Goal: Task Accomplishment & Management: Manage account settings

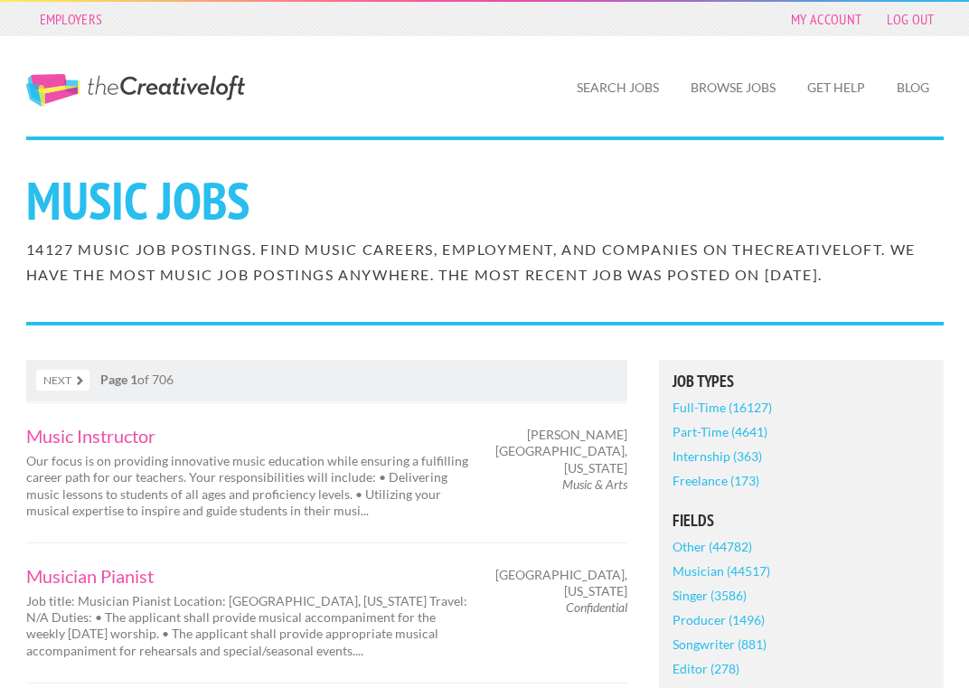
click at [739, 414] on link "Full-Time (16127)" at bounding box center [721, 407] width 99 height 24
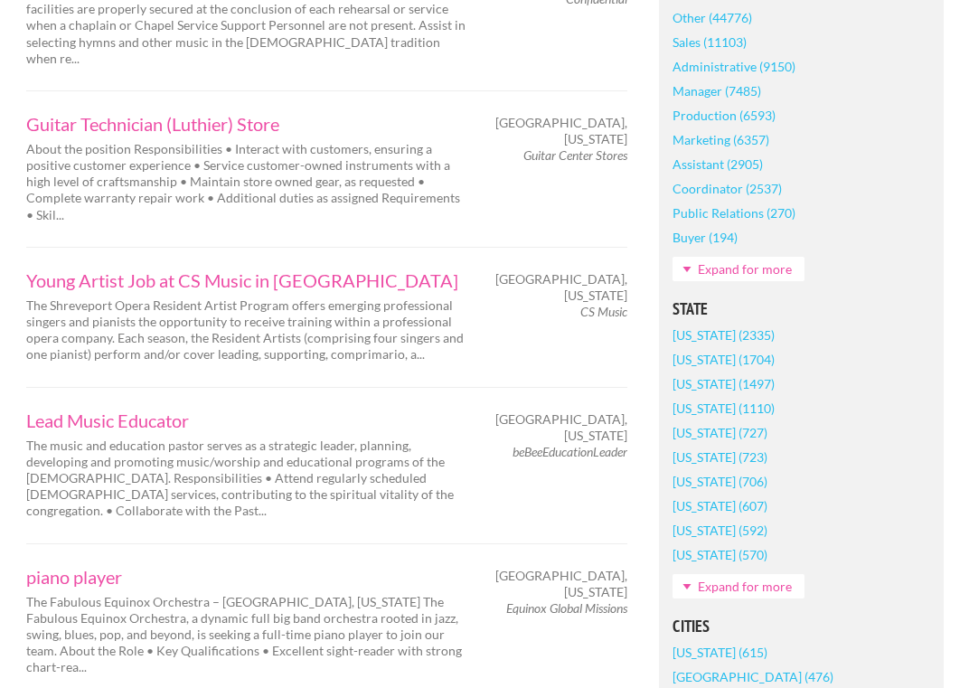
scroll to position [806, 0]
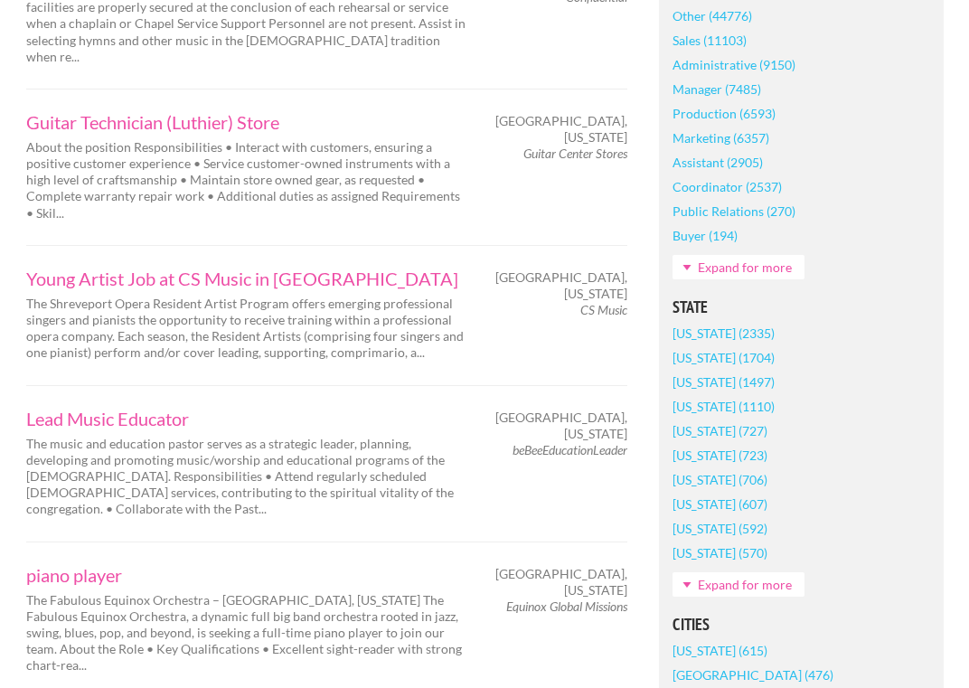
click at [769, 592] on link "Expand for more" at bounding box center [738, 584] width 132 height 24
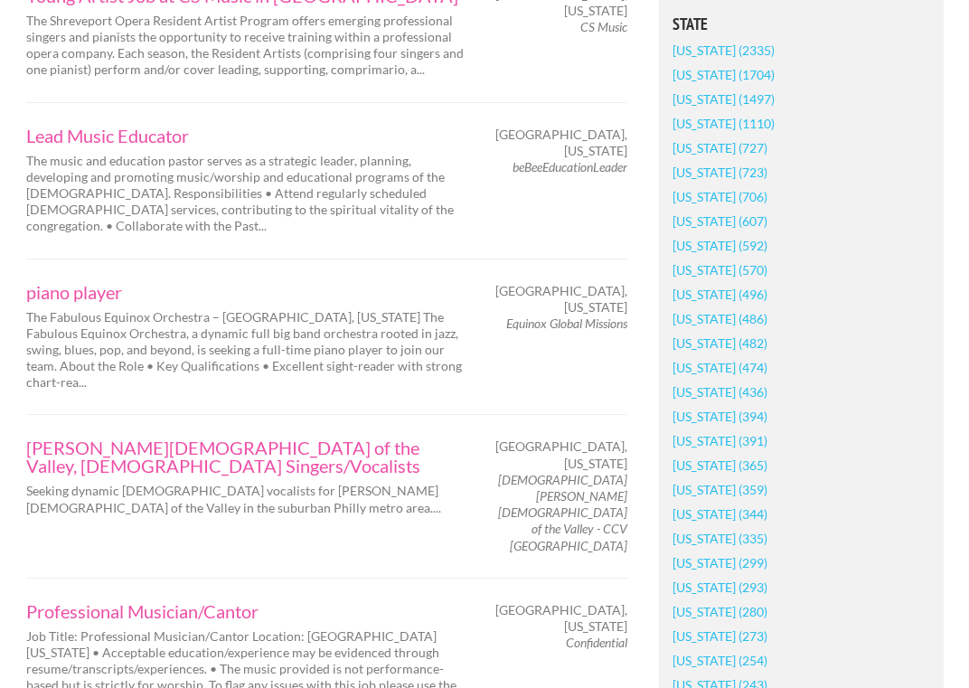
scroll to position [1095, 0]
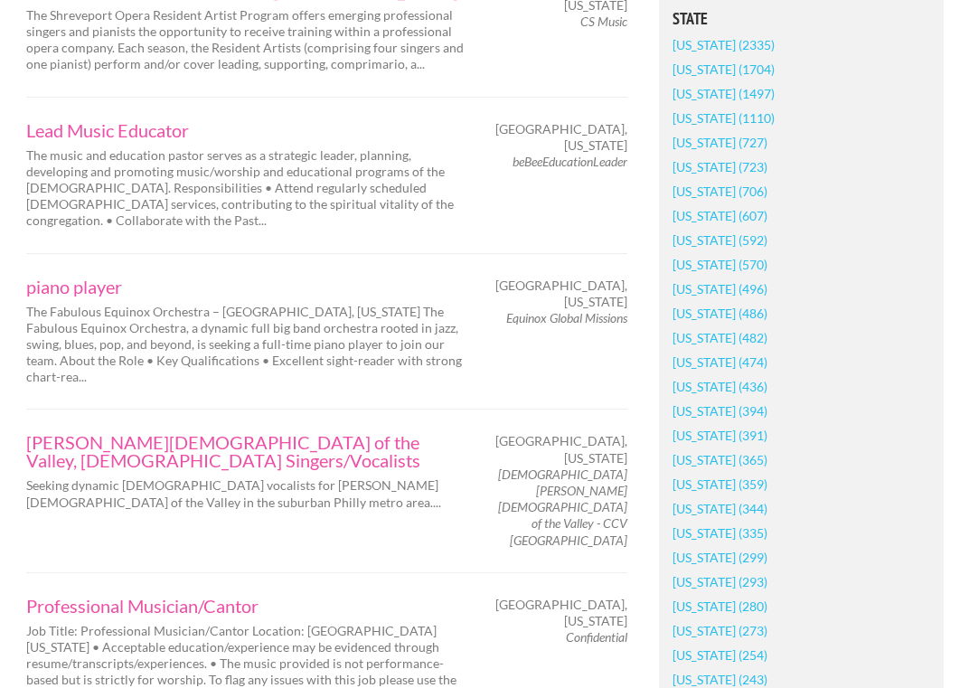
click at [767, 417] on link "[US_STATE] (394)" at bounding box center [719, 411] width 95 height 24
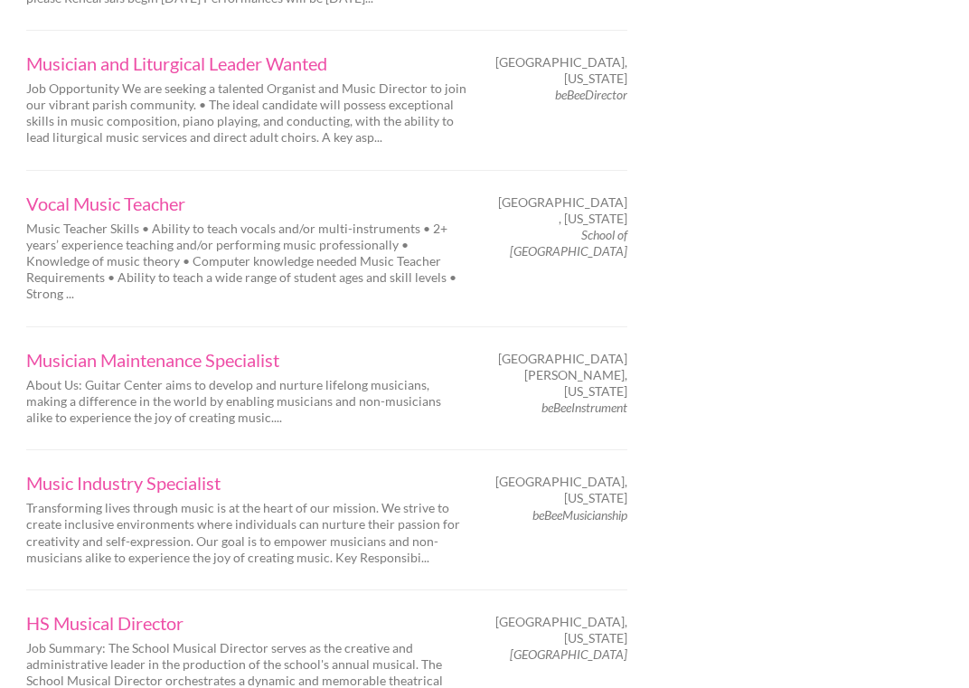
scroll to position [2380, 0]
click at [215, 473] on link "Music Industry Specialist" at bounding box center [247, 482] width 443 height 18
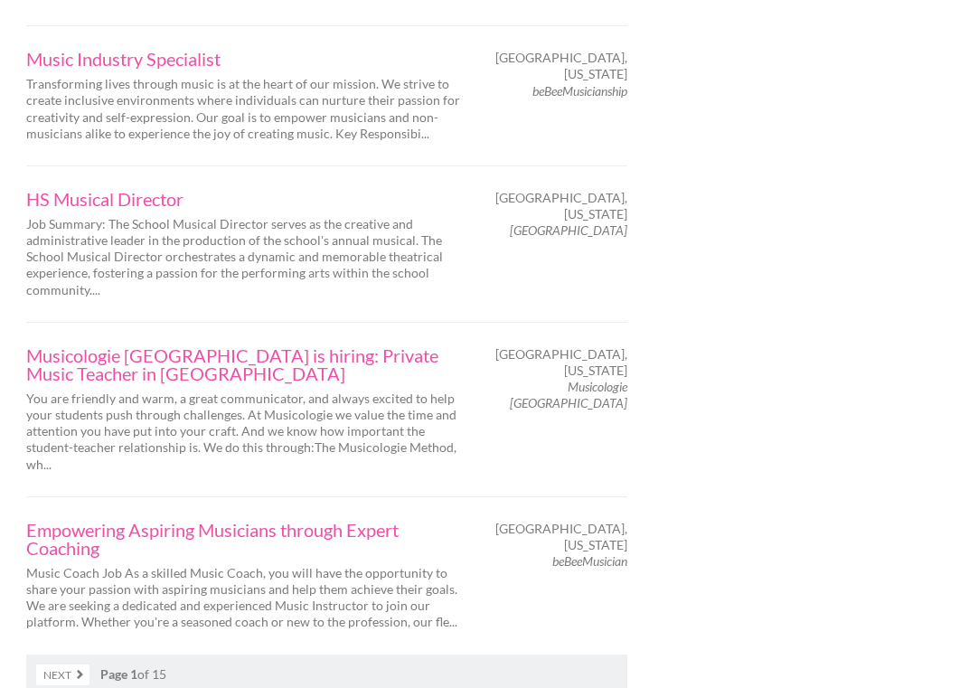
scroll to position [2804, 0]
click at [87, 663] on link "Next" at bounding box center [62, 673] width 53 height 21
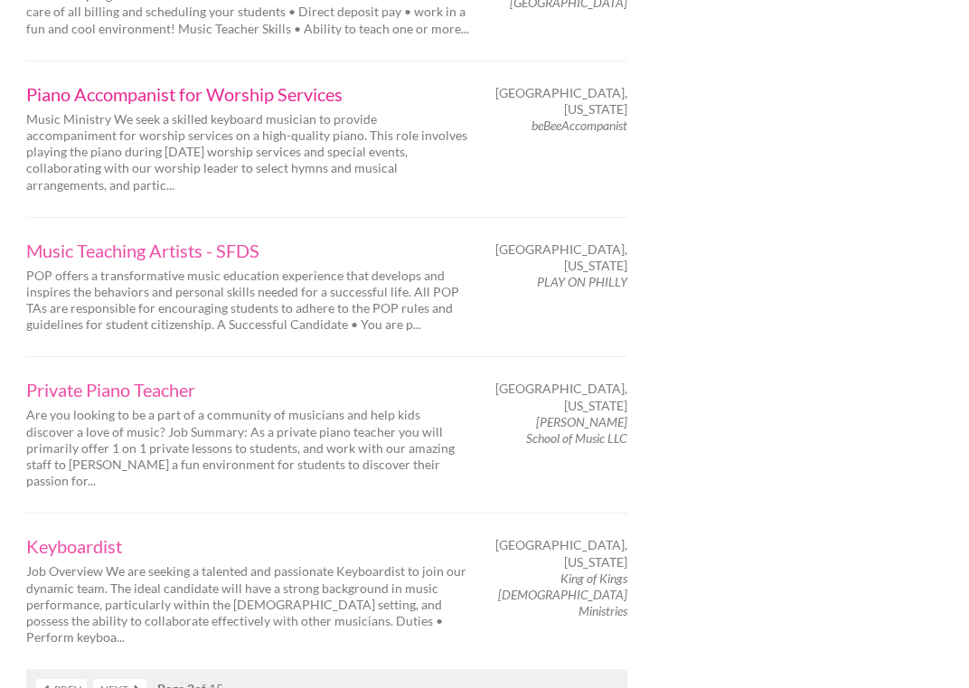
scroll to position [2744, 0]
click at [131, 678] on link "Next" at bounding box center [119, 688] width 53 height 21
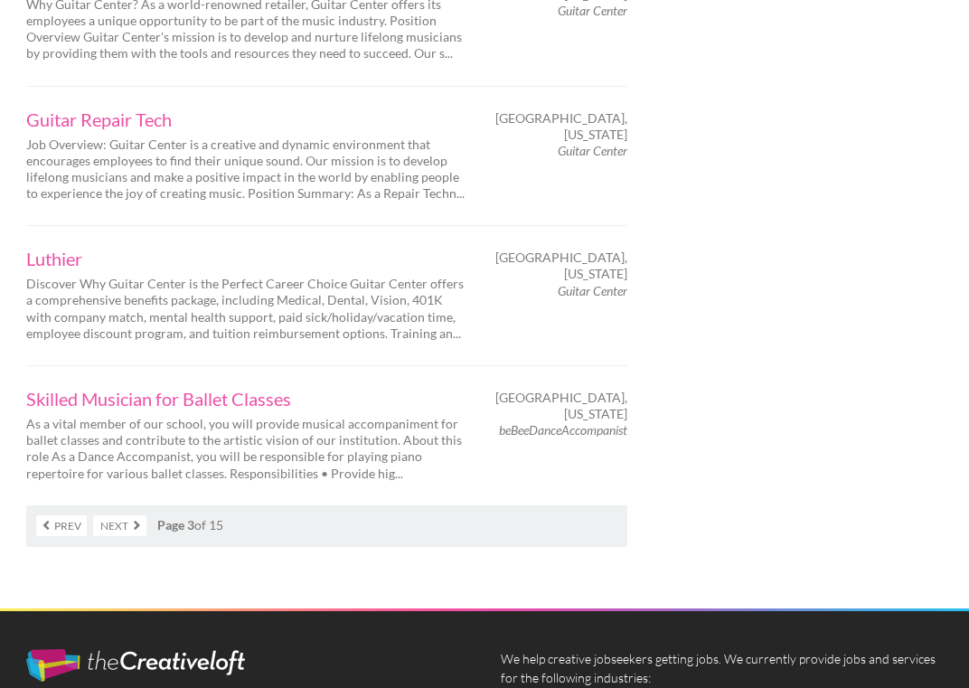
scroll to position [2868, 0]
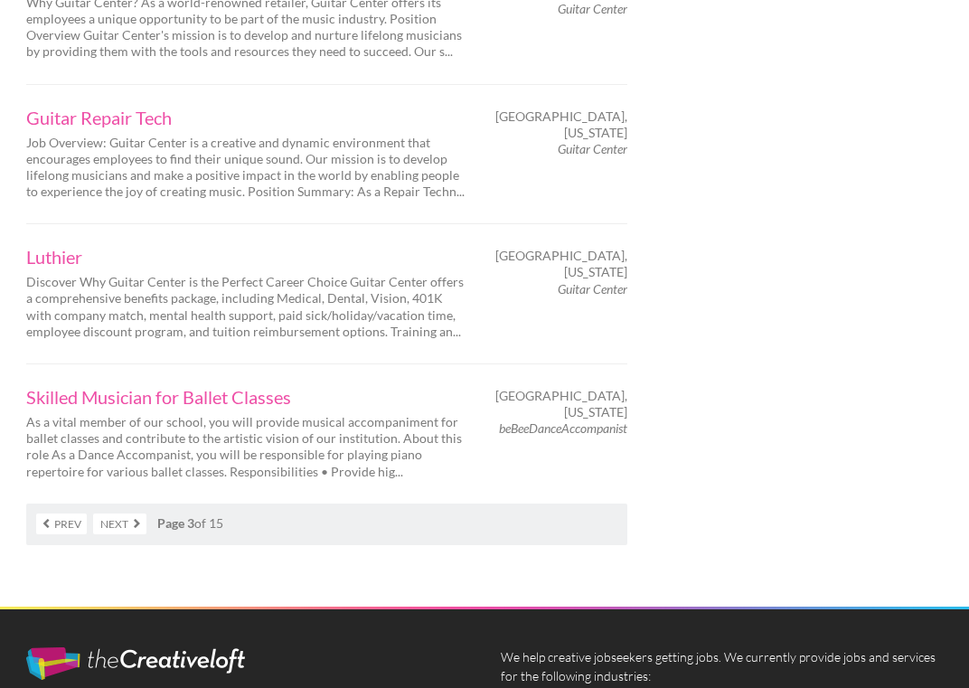
click at [136, 513] on link "Next" at bounding box center [119, 523] width 53 height 21
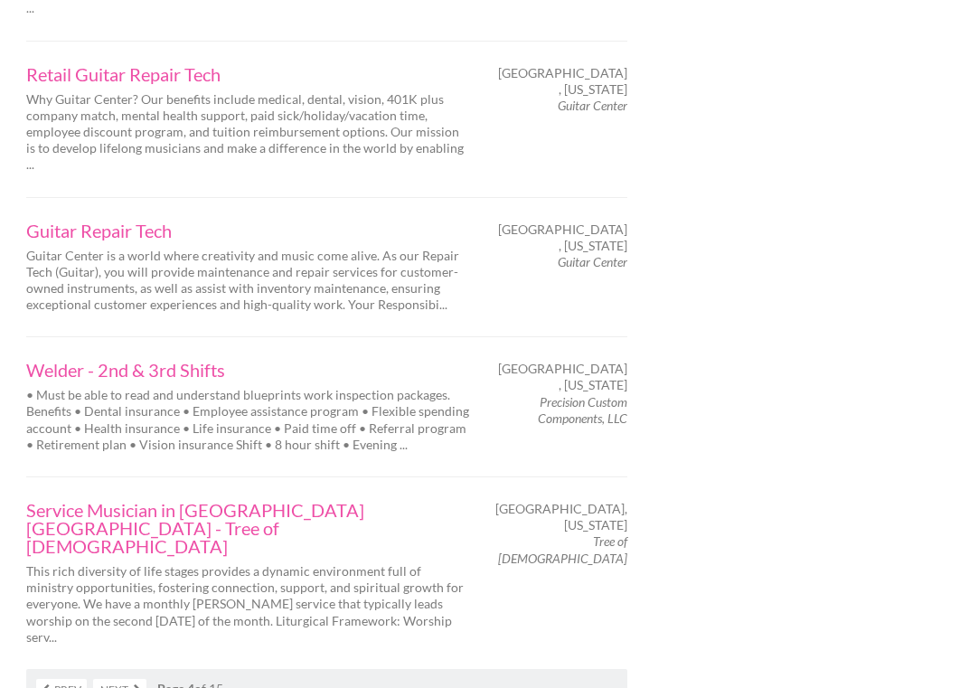
scroll to position [2815, 0]
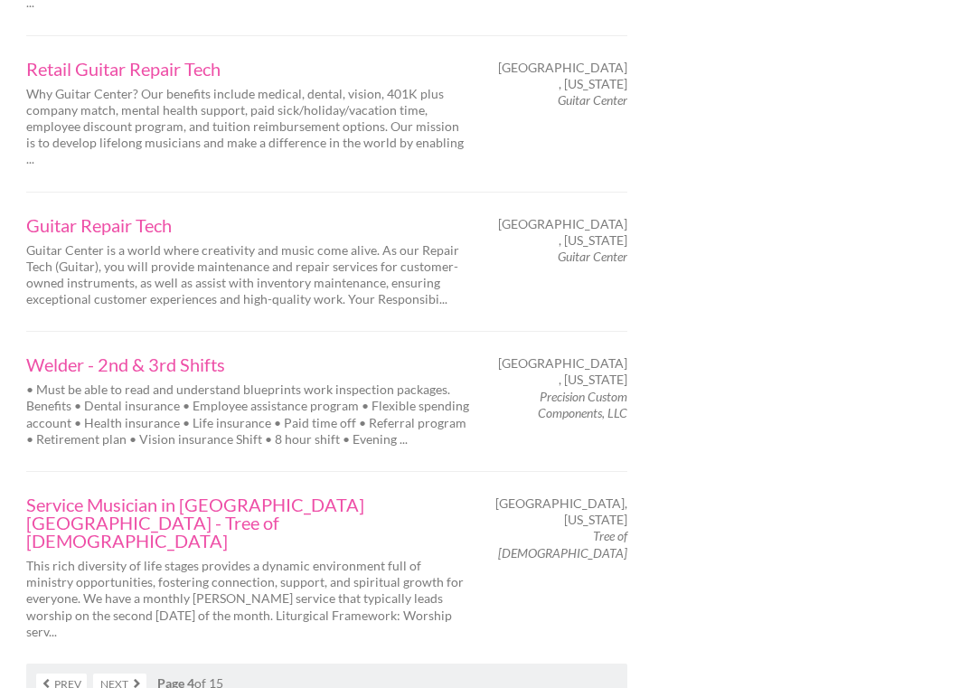
click at [124, 673] on link "Next" at bounding box center [119, 683] width 53 height 21
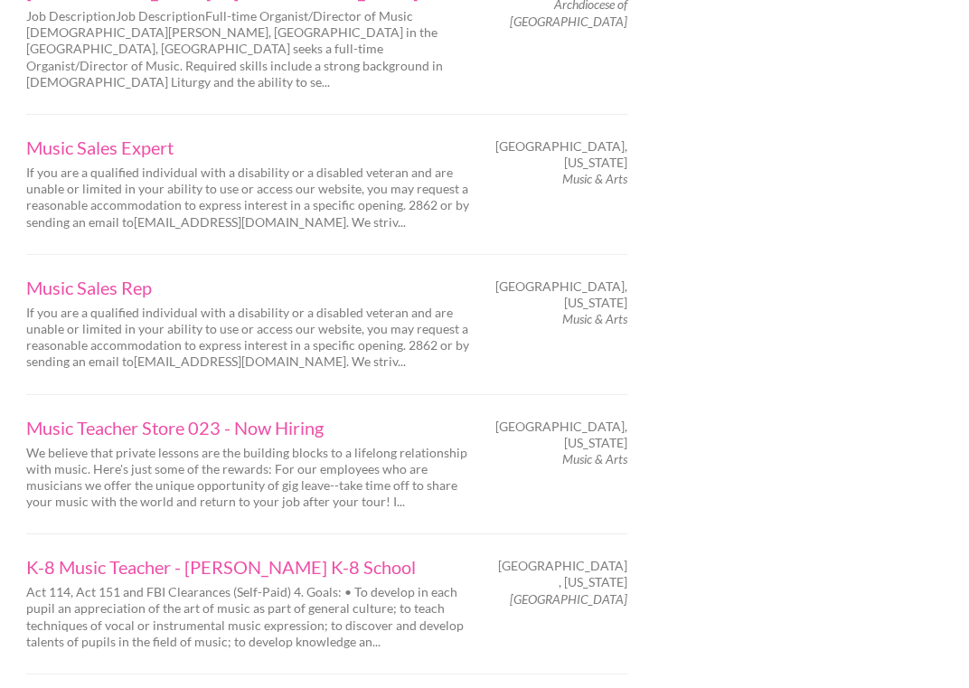
scroll to position [2595, 0]
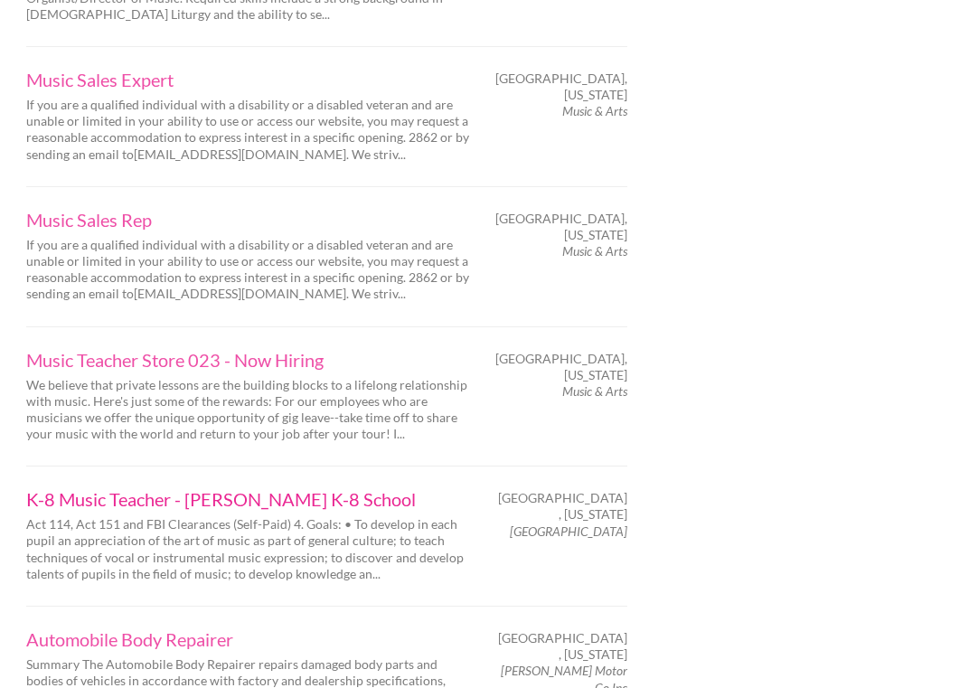
click at [287, 490] on link "K-8 Music Teacher - Davis K-8 School" at bounding box center [247, 499] width 443 height 18
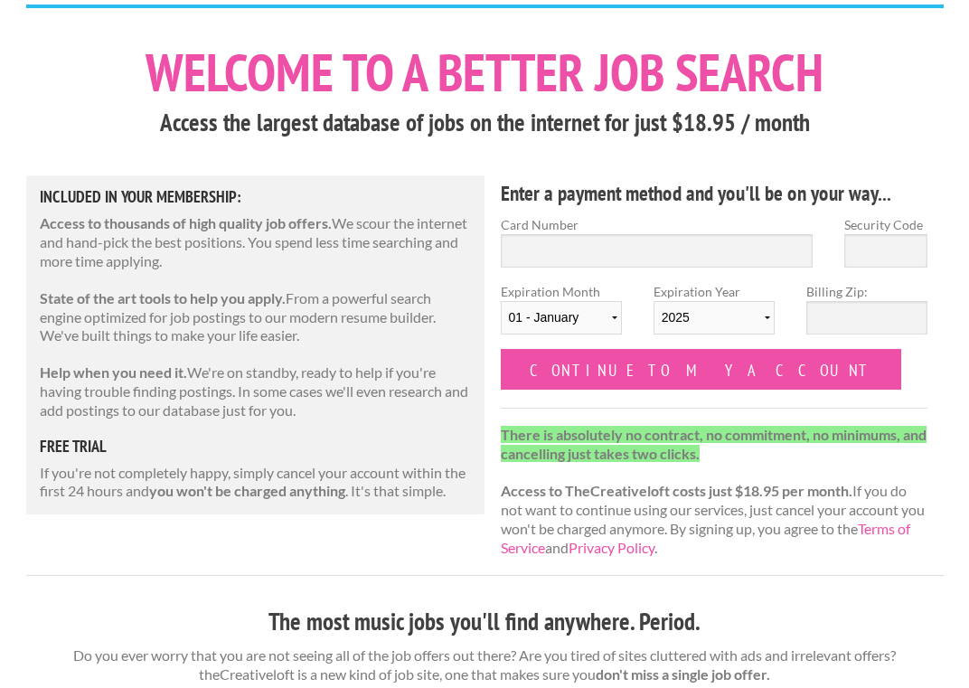
scroll to position [75, 0]
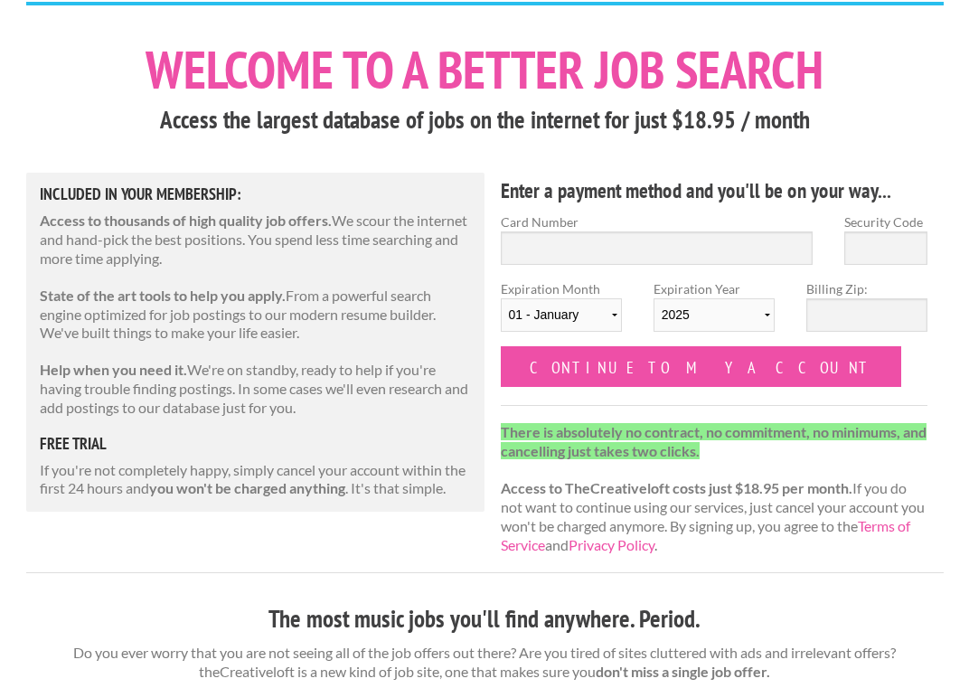
click at [230, 479] on strong "you won't be charged anything" at bounding box center [247, 487] width 196 height 17
click at [178, 461] on p "If you're not completely happy, simply cancel your account within the first 24 …" at bounding box center [256, 480] width 432 height 38
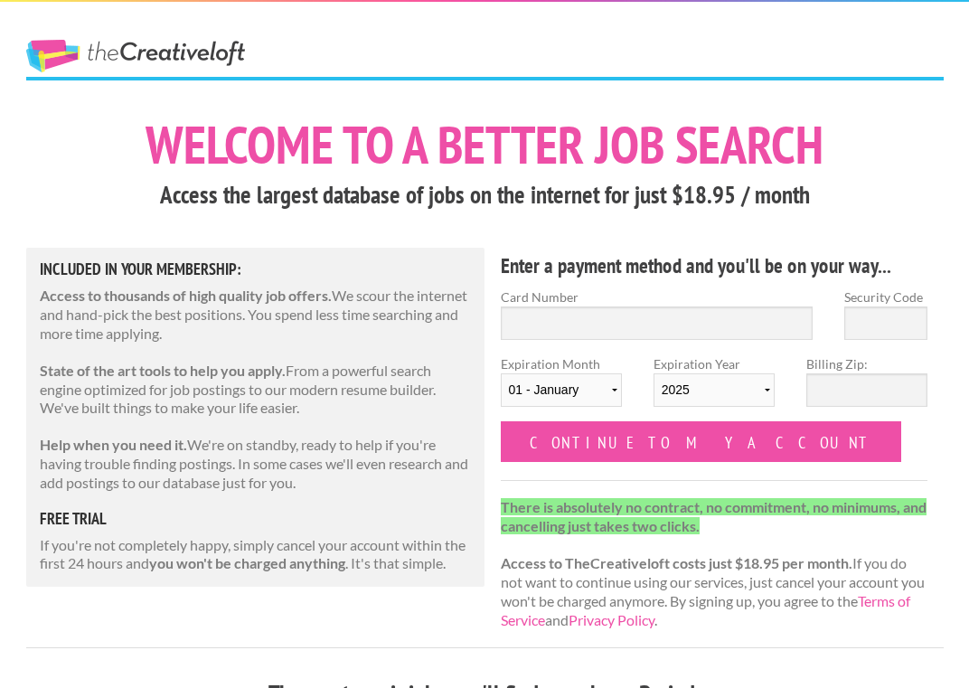
scroll to position [0, 0]
click at [700, 324] on input "Card Number" at bounding box center [657, 322] width 313 height 33
type input "4430 4000 4388 3234"
click at [893, 317] on input "Security Code" at bounding box center [885, 322] width 83 height 33
type input "741"
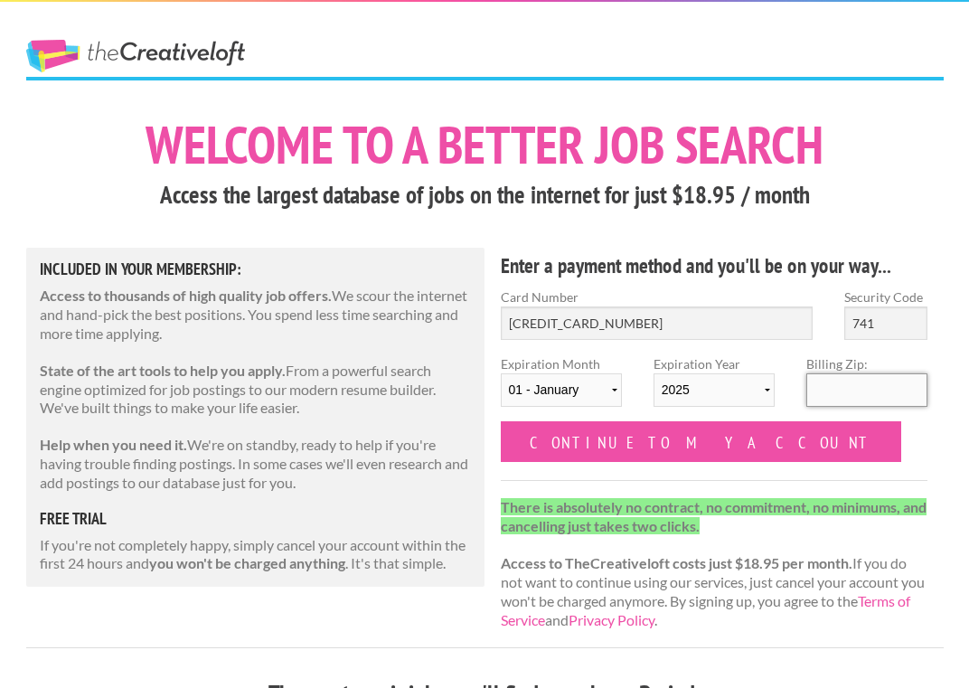
click at [866, 385] on input "Billing Zip:" at bounding box center [866, 389] width 121 height 33
type input "17315"
select select "02"
select select "2028"
click at [766, 448] on form "Card Number 4430 4000 4388 3234 Security Code 741 Expiration Month 01 - January…" at bounding box center [715, 374] width 428 height 174
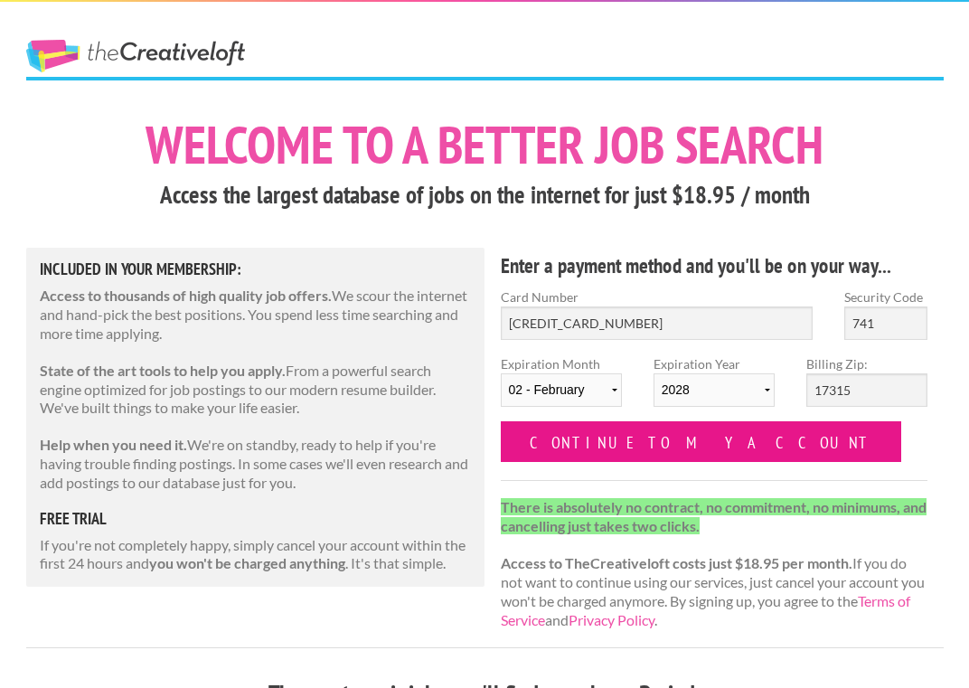
click at [697, 433] on input "Continue to my account" at bounding box center [701, 441] width 401 height 41
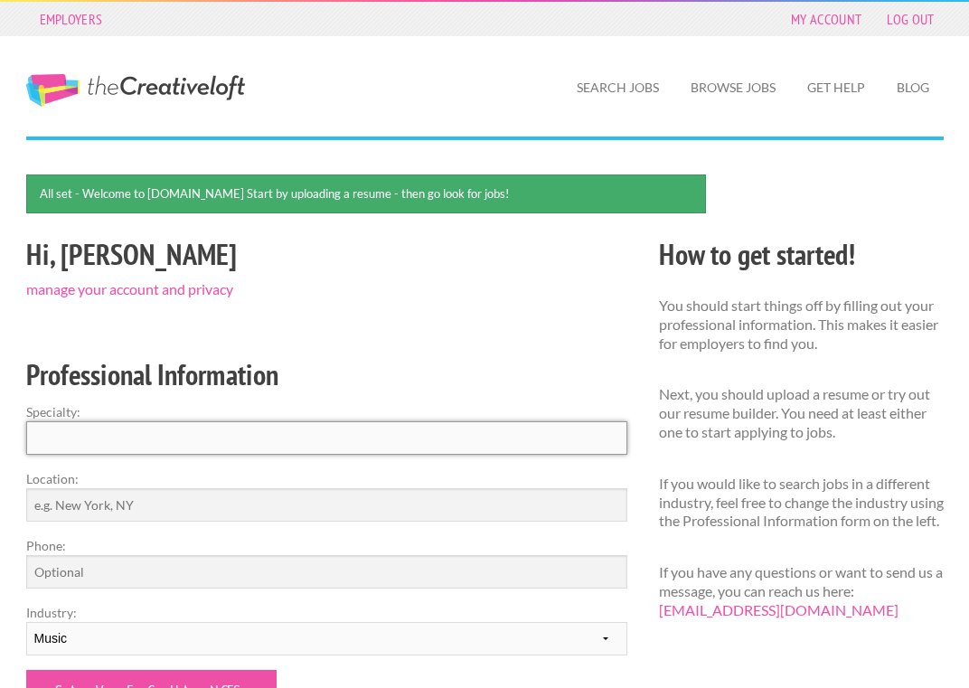
click at [264, 428] on input "Specialty:" at bounding box center [326, 437] width 601 height 33
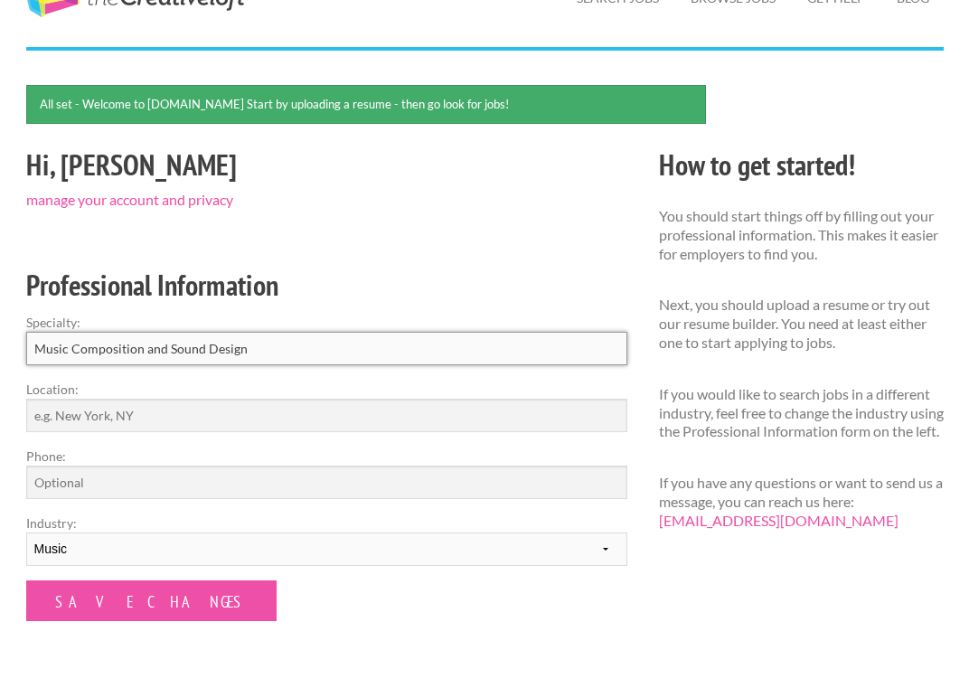
scroll to position [197, 0]
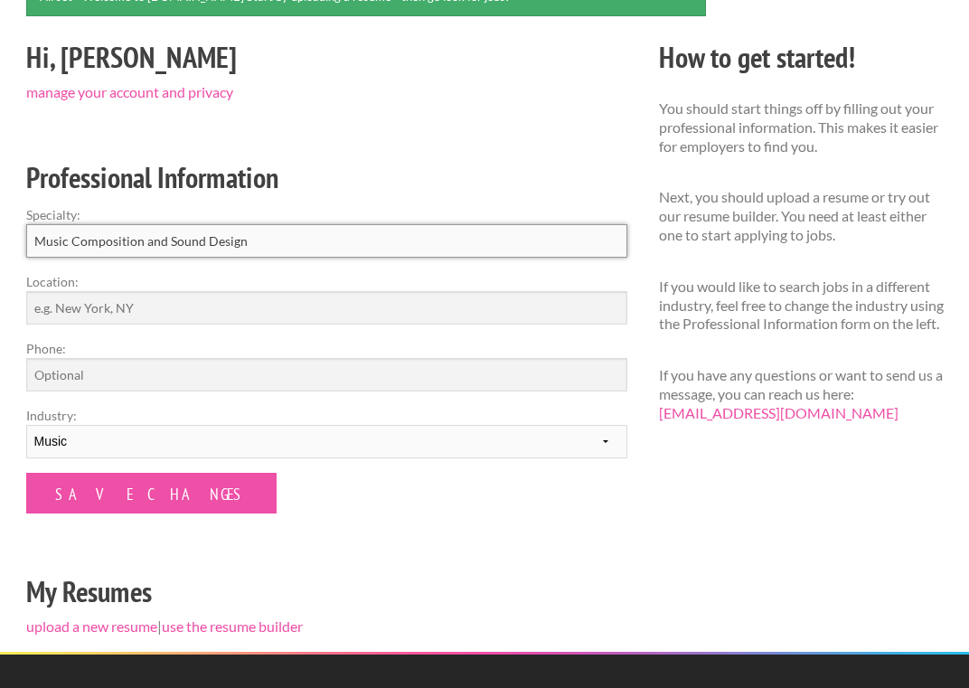
type input "Music Composition and Sound Design"
click at [165, 317] on input "Location:" at bounding box center [326, 307] width 601 height 33
type input "[US_STATE]"
click at [116, 368] on input "Phone:" at bounding box center [326, 374] width 601 height 33
type input "7174722383"
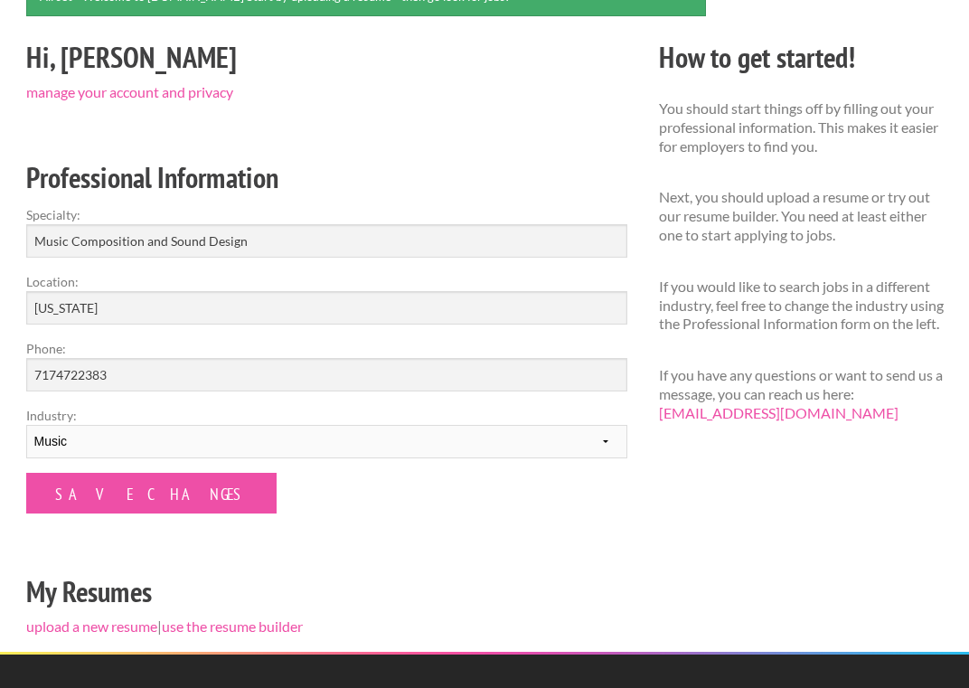
click at [230, 512] on form "Specialty: Music Composition and Sound Design Location: Pennsylvania Phone: 717…" at bounding box center [326, 359] width 601 height 308
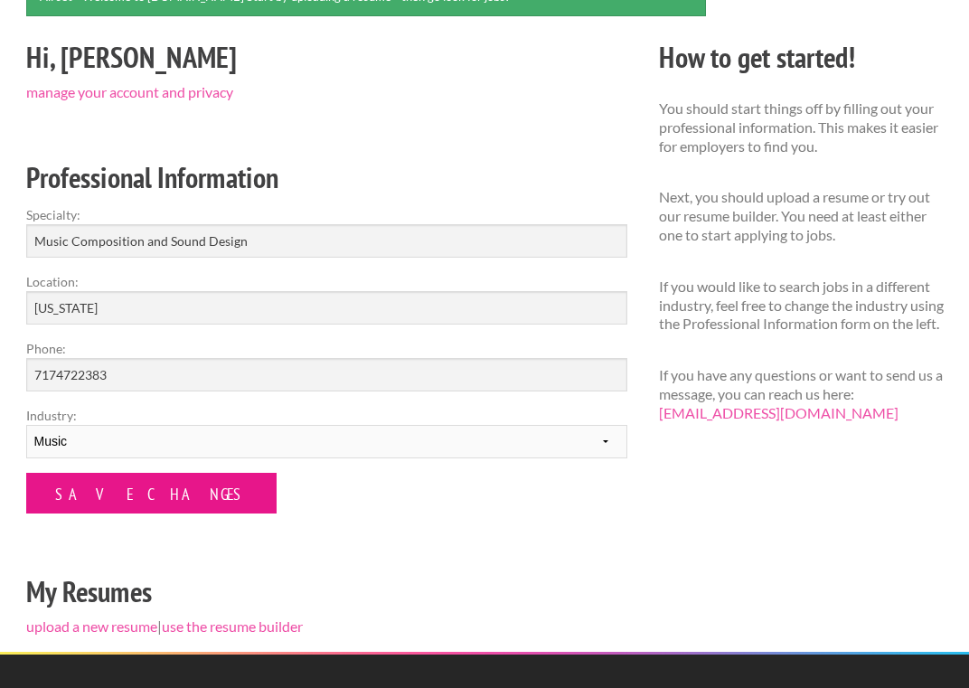
click at [155, 504] on input "Save Changes" at bounding box center [151, 493] width 250 height 41
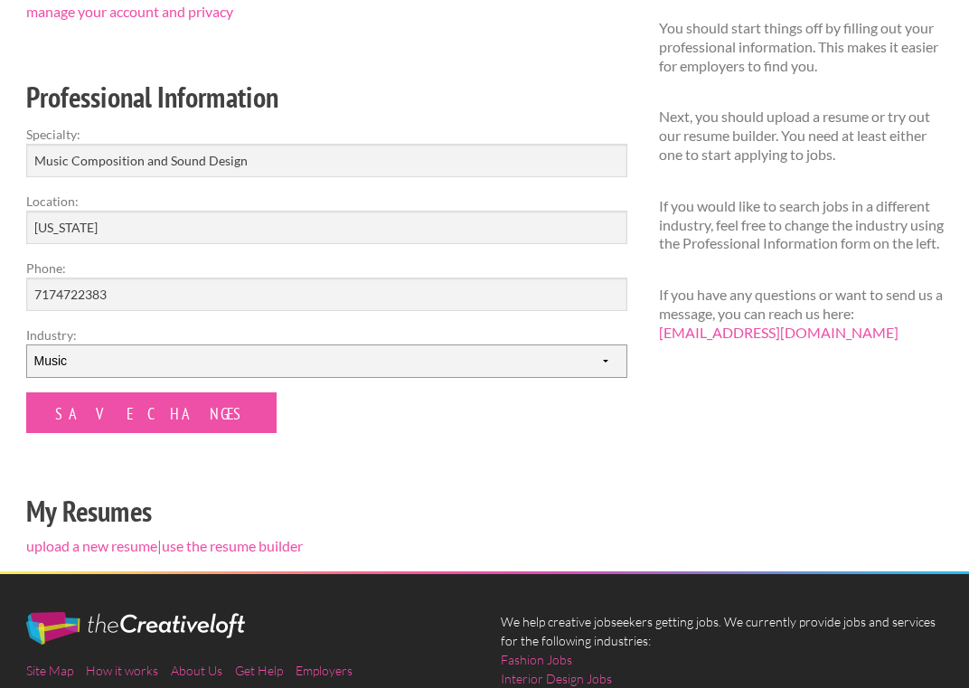
scroll to position [232, 0]
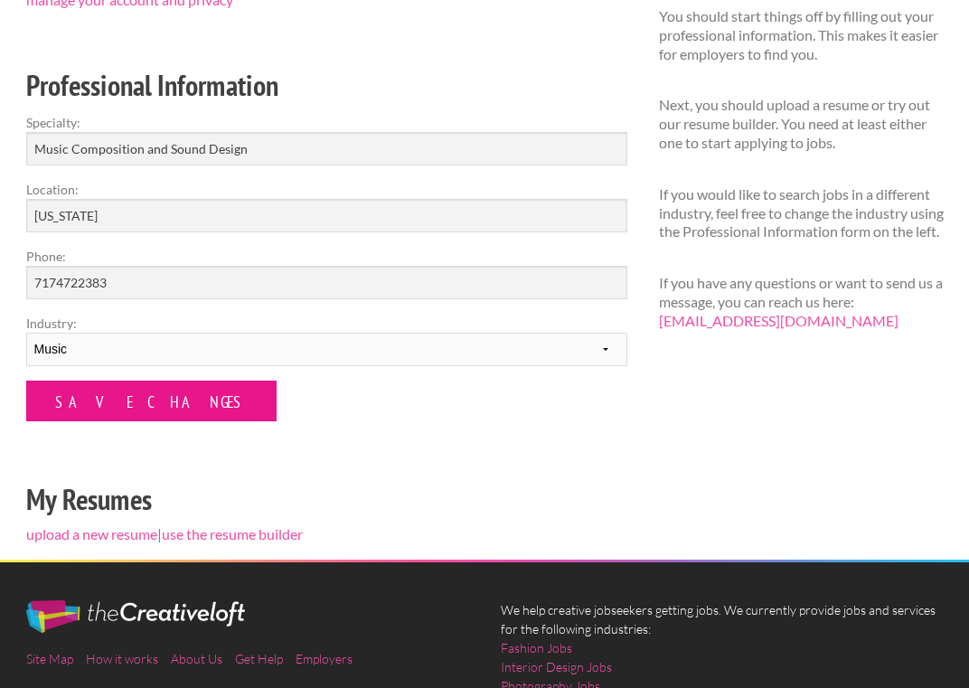
click at [158, 390] on input "Save Changes" at bounding box center [151, 401] width 250 height 41
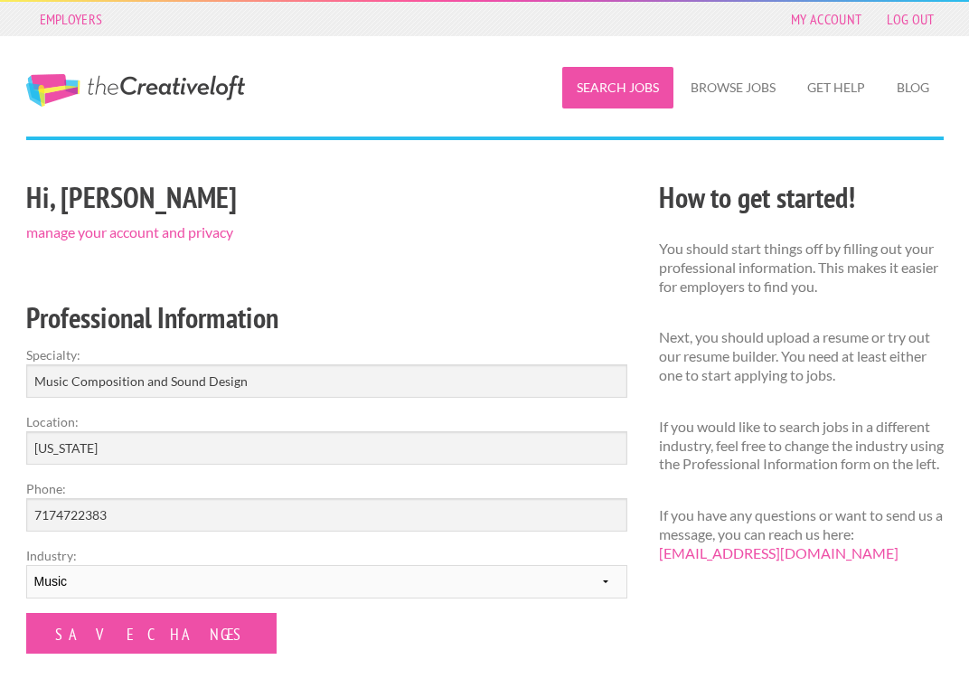
click at [619, 84] on link "Search Jobs" at bounding box center [617, 88] width 111 height 42
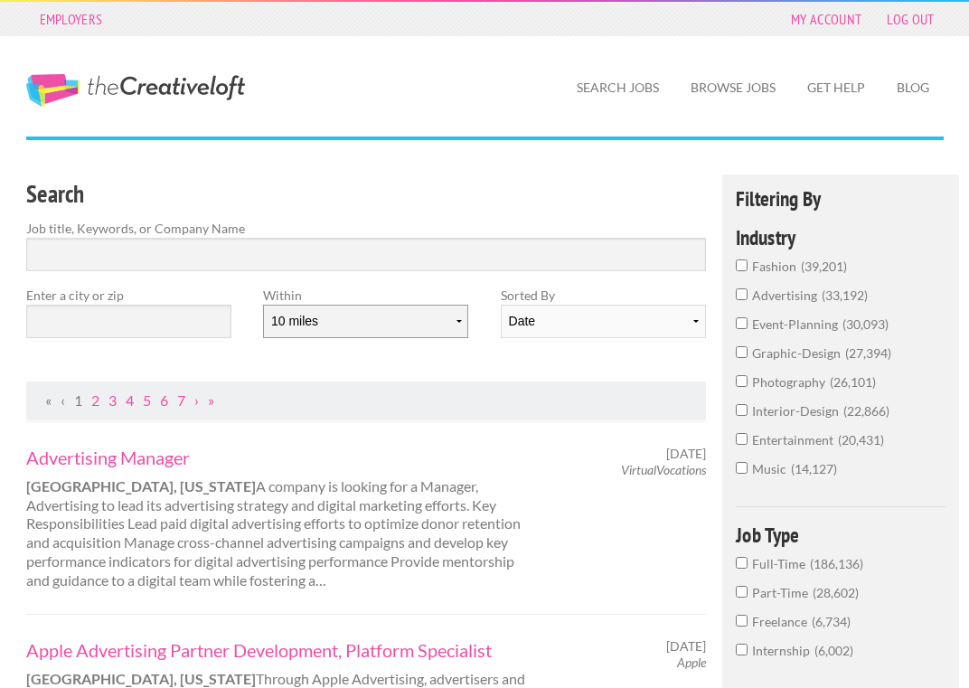
select select "50"
click at [745, 474] on input "music 14,127" at bounding box center [742, 468] width 12 height 12
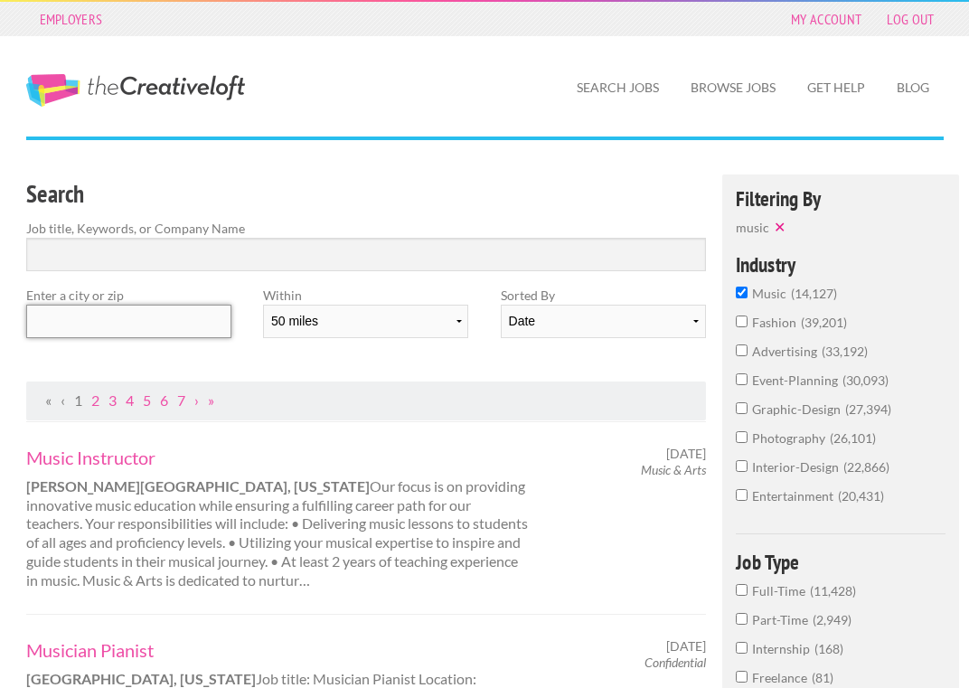
click at [177, 307] on input "text" at bounding box center [128, 321] width 205 height 33
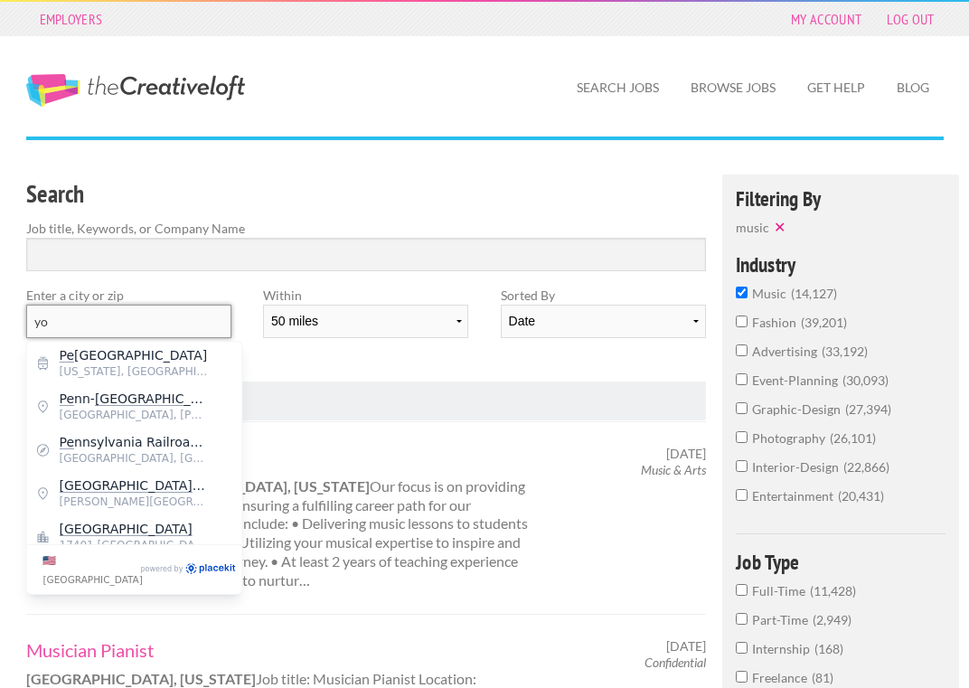
type input "y"
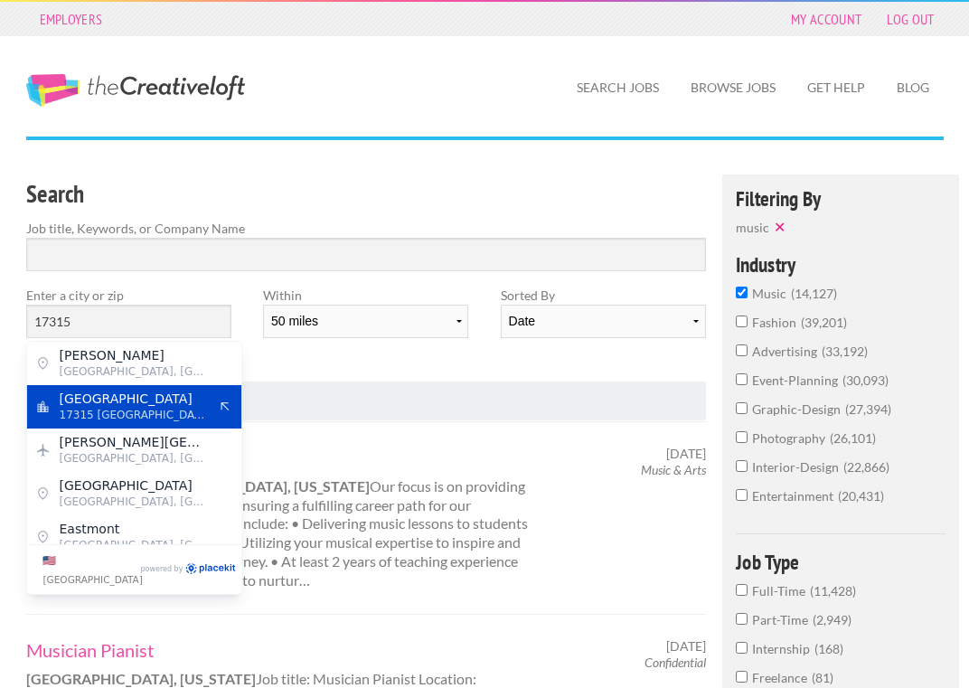
click at [144, 396] on span "[GEOGRAPHIC_DATA]" at bounding box center [134, 398] width 148 height 16
type input "[GEOGRAPHIC_DATA]"
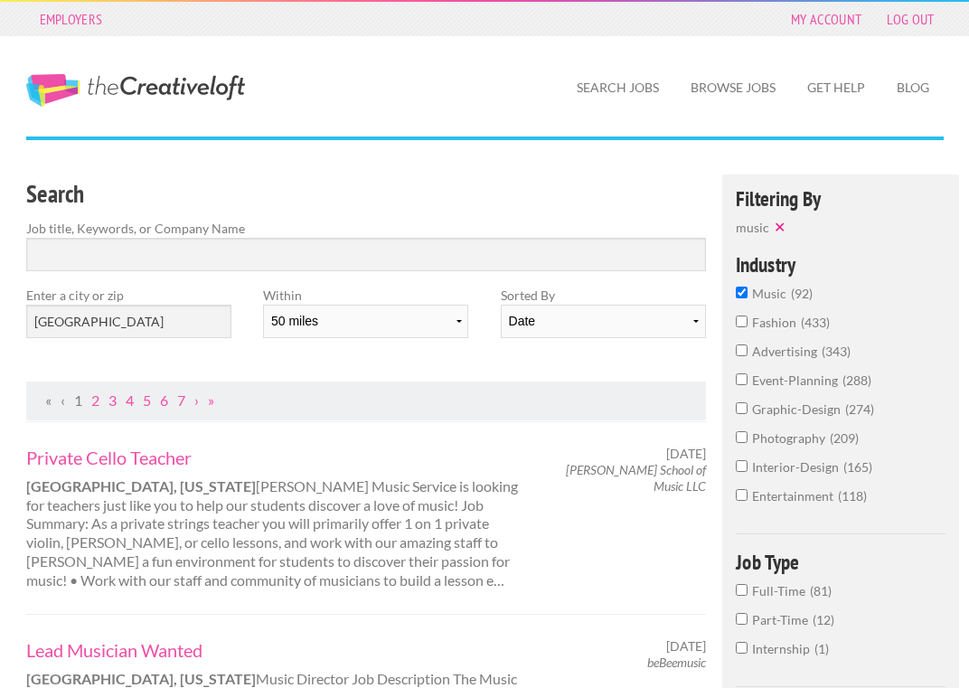
click at [144, 396] on link "5" at bounding box center [147, 399] width 8 height 17
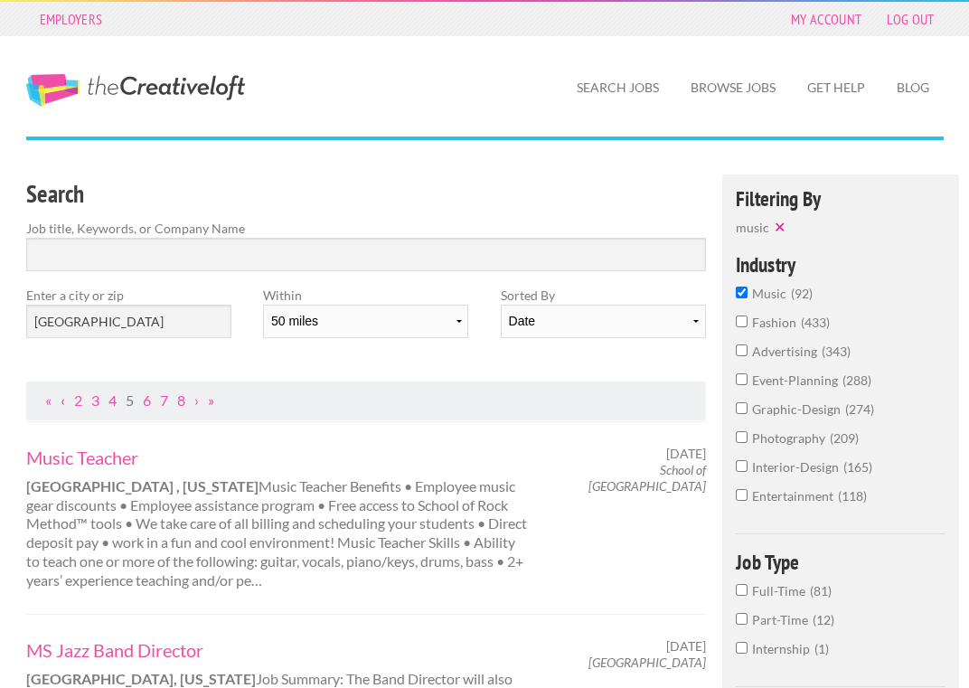
click at [63, 401] on link "‹" at bounding box center [63, 399] width 5 height 17
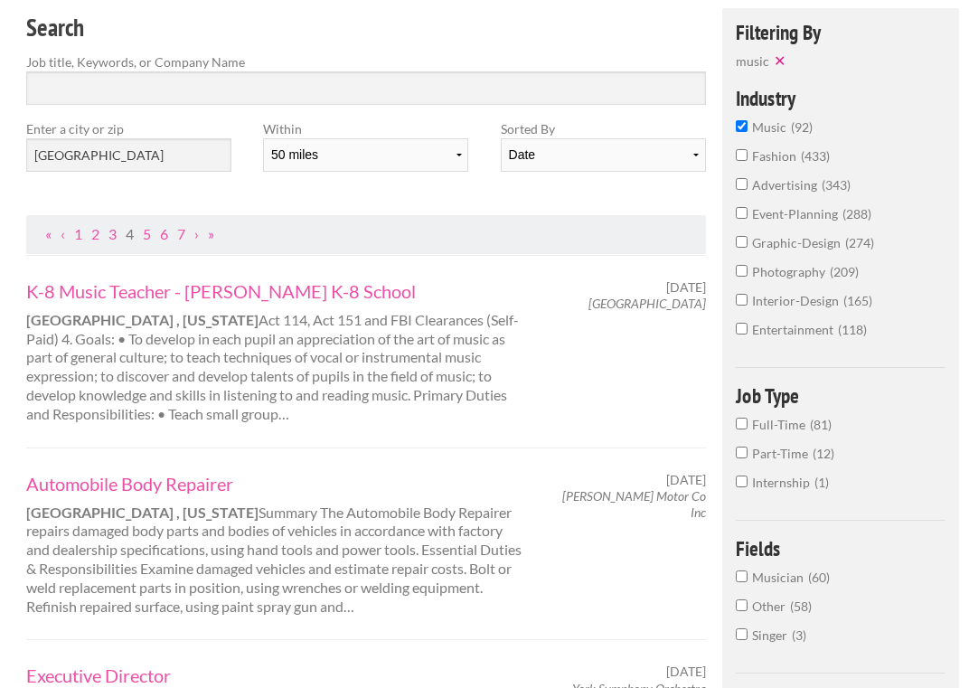
scroll to position [148, 0]
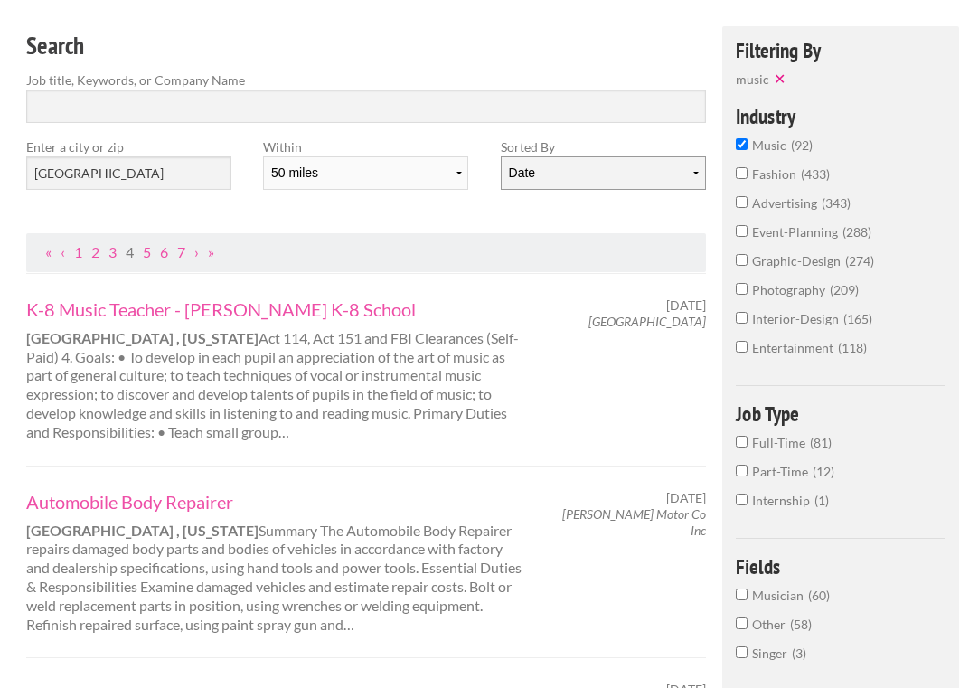
select select "jobs"
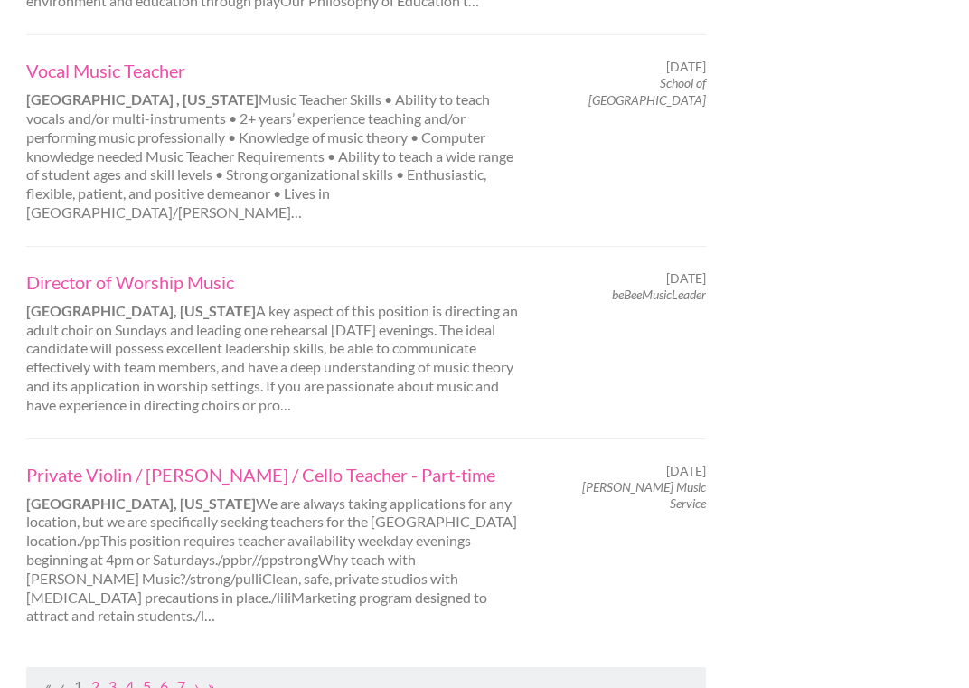
scroll to position [1782, 0]
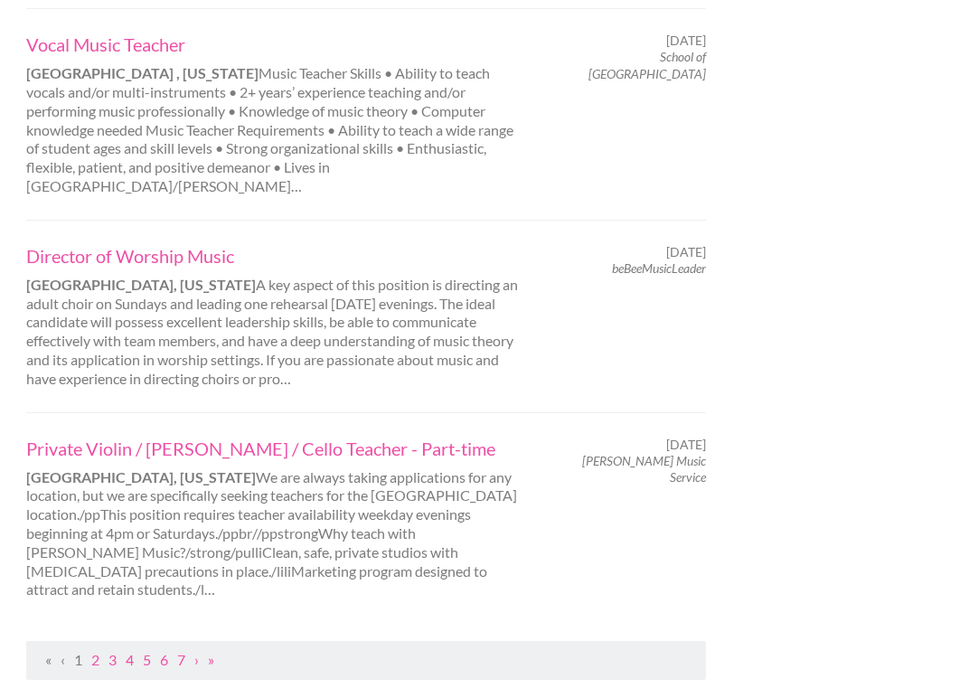
click at [89, 651] on ul "« ‹ 1 2 3 4 5 6 7 › »" at bounding box center [366, 660] width 661 height 19
click at [94, 651] on link "2" at bounding box center [95, 659] width 8 height 17
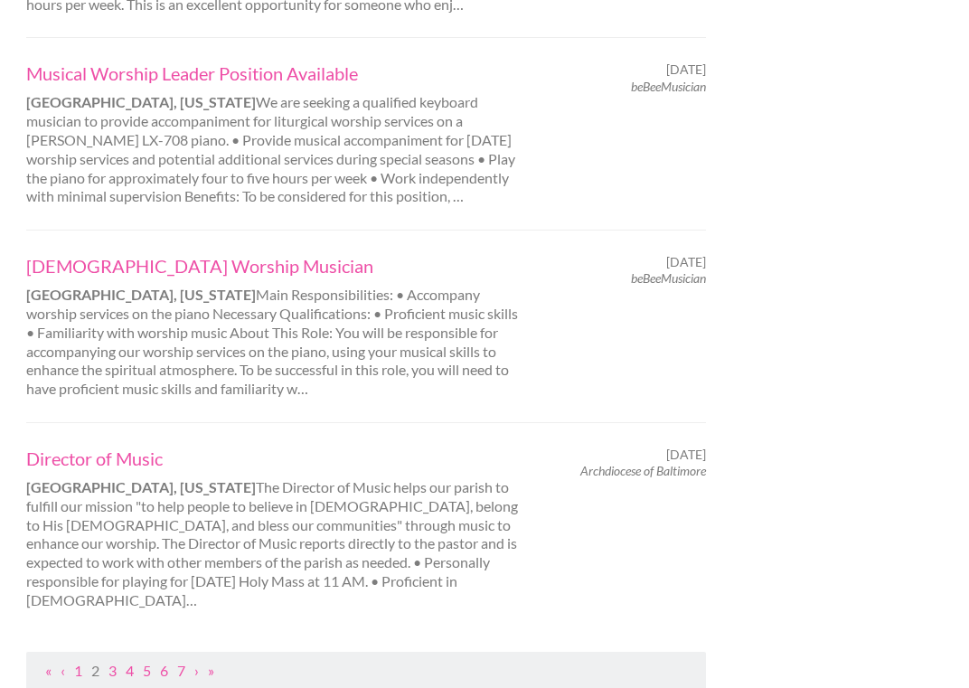
scroll to position [1721, 0]
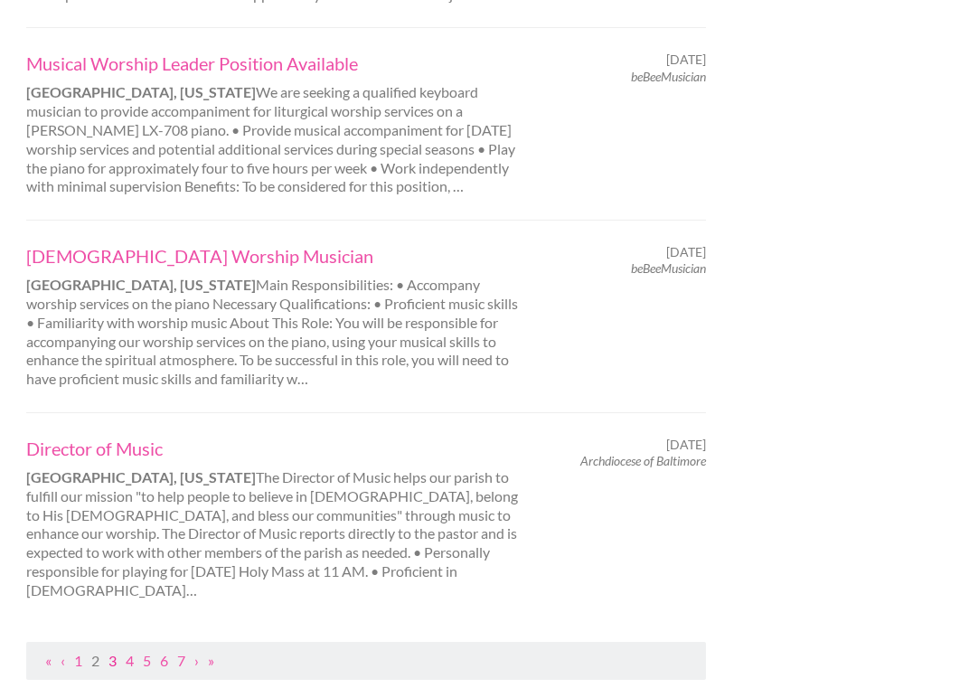
click at [112, 652] on link "3" at bounding box center [112, 660] width 8 height 17
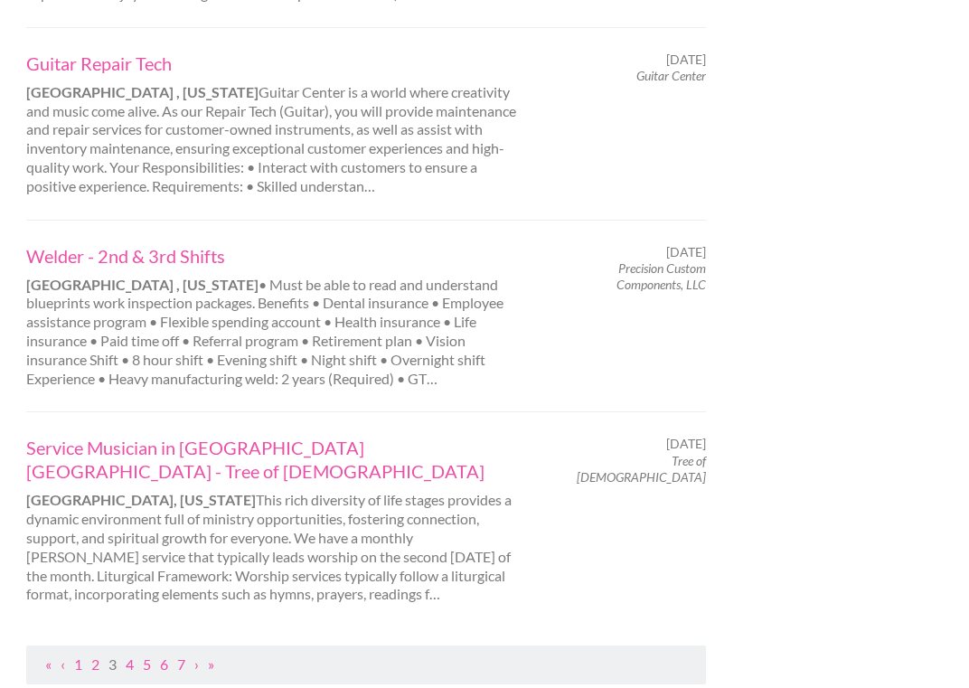
scroll to position [1688, 0]
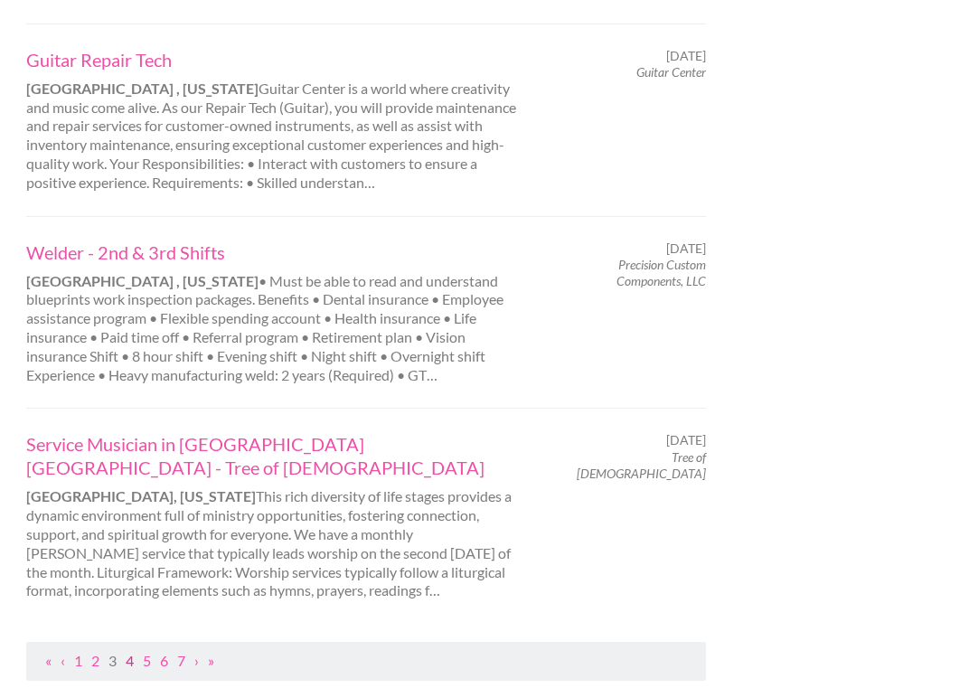
click at [128, 652] on link "4" at bounding box center [130, 660] width 8 height 17
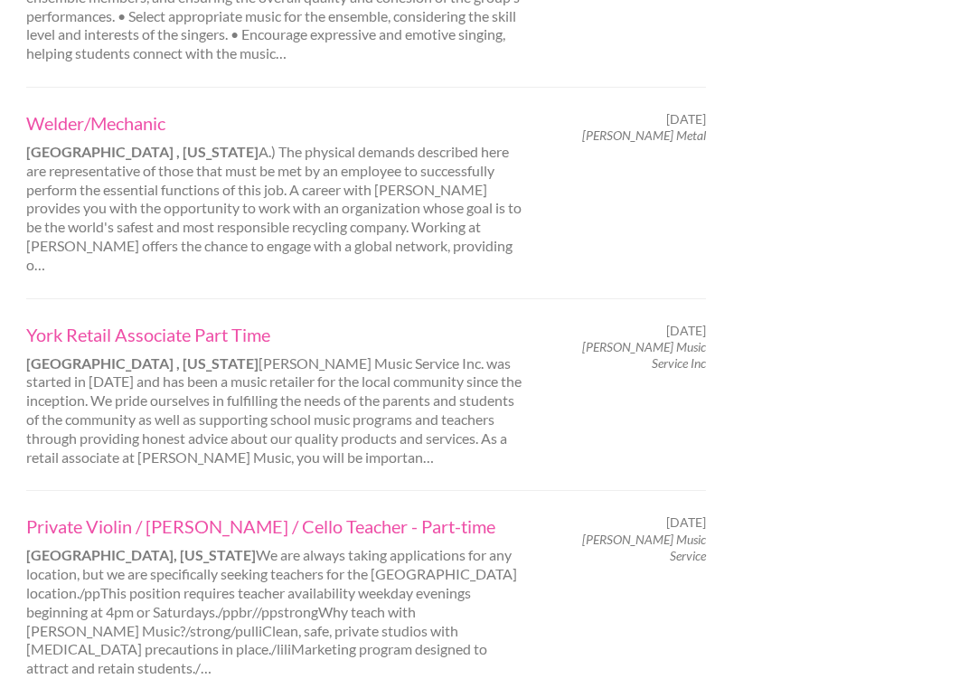
scroll to position [1700, 0]
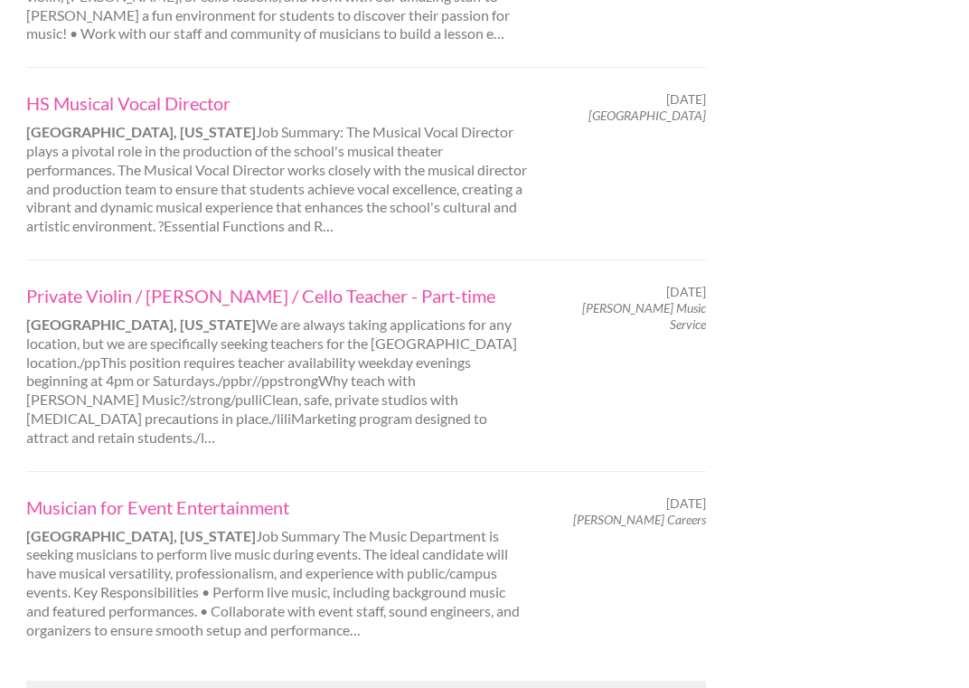
scroll to position [0, 0]
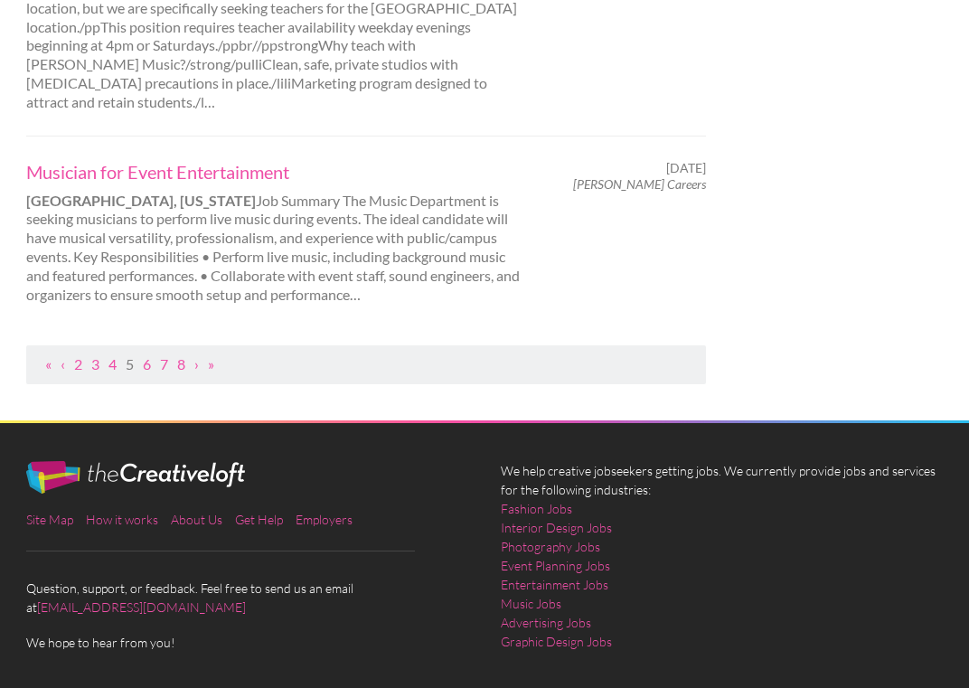
scroll to position [2035, 0]
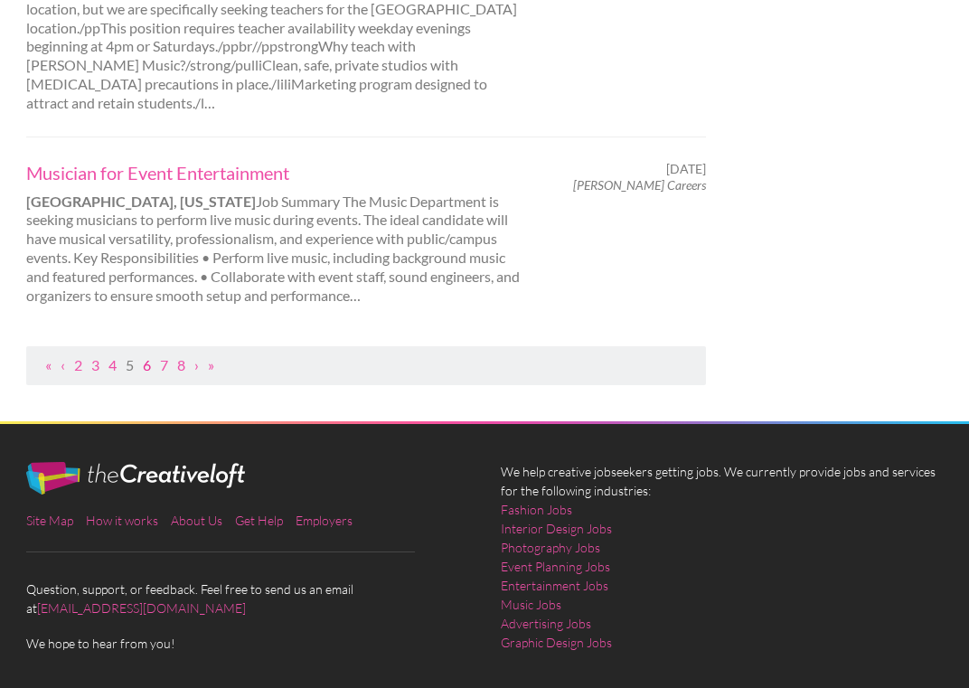
click at [150, 356] on link "6" at bounding box center [147, 364] width 8 height 17
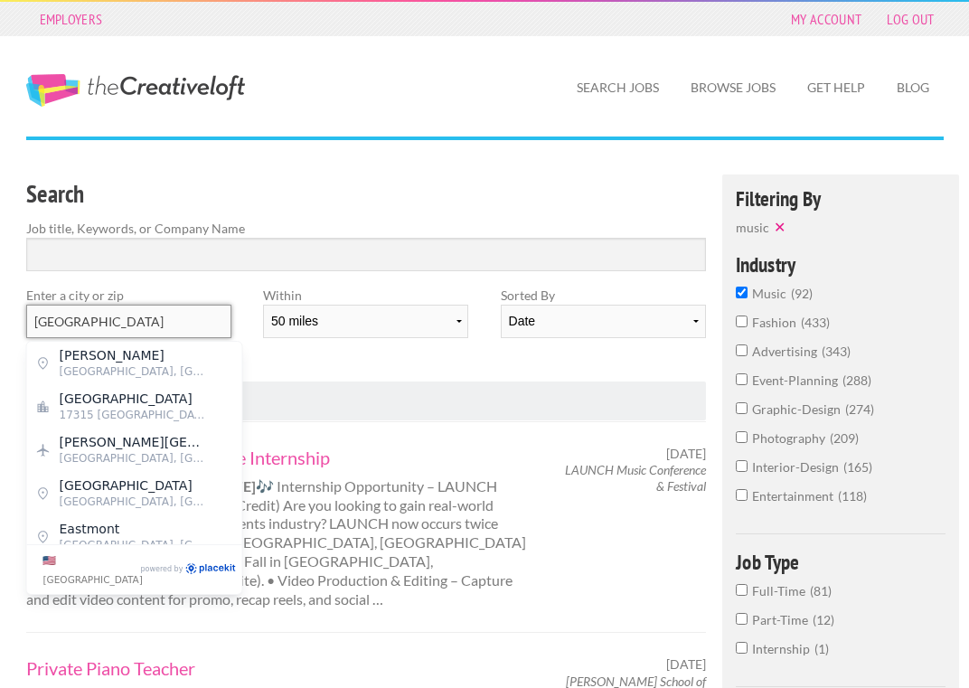
drag, startPoint x: 85, startPoint y: 317, endPoint x: -41, endPoint y: 317, distance: 125.6
click at [0, 317] on html "Employers My Account Log Out The Creative Loft Search Jobs Browse Jobs Get Help…" at bounding box center [484, 344] width 969 height 688
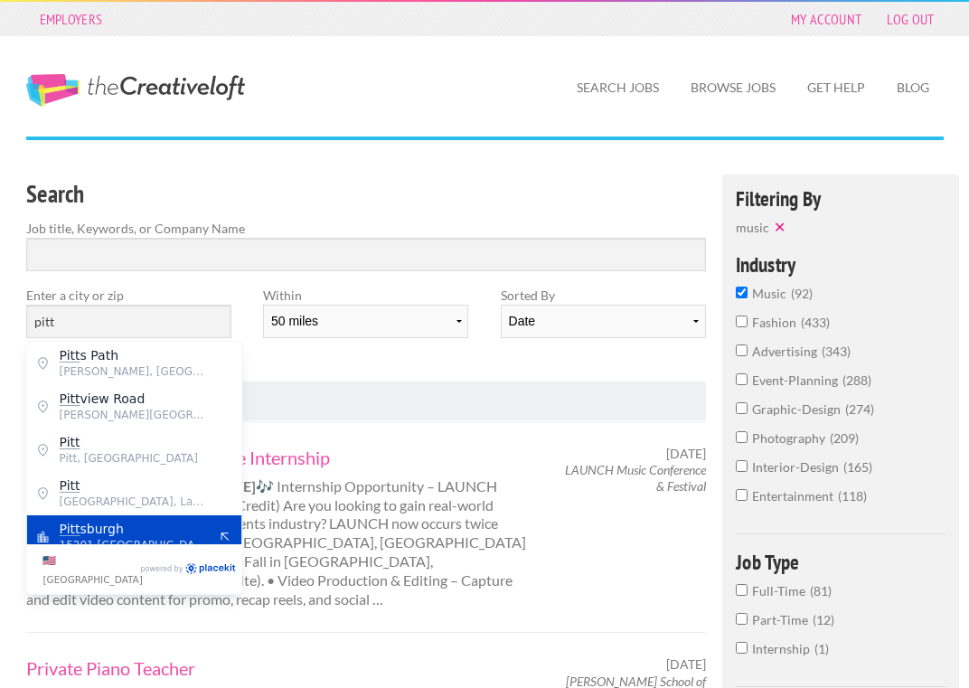
click at [83, 531] on span "Pitt sburgh" at bounding box center [134, 529] width 148 height 16
type input "Pittsburgh"
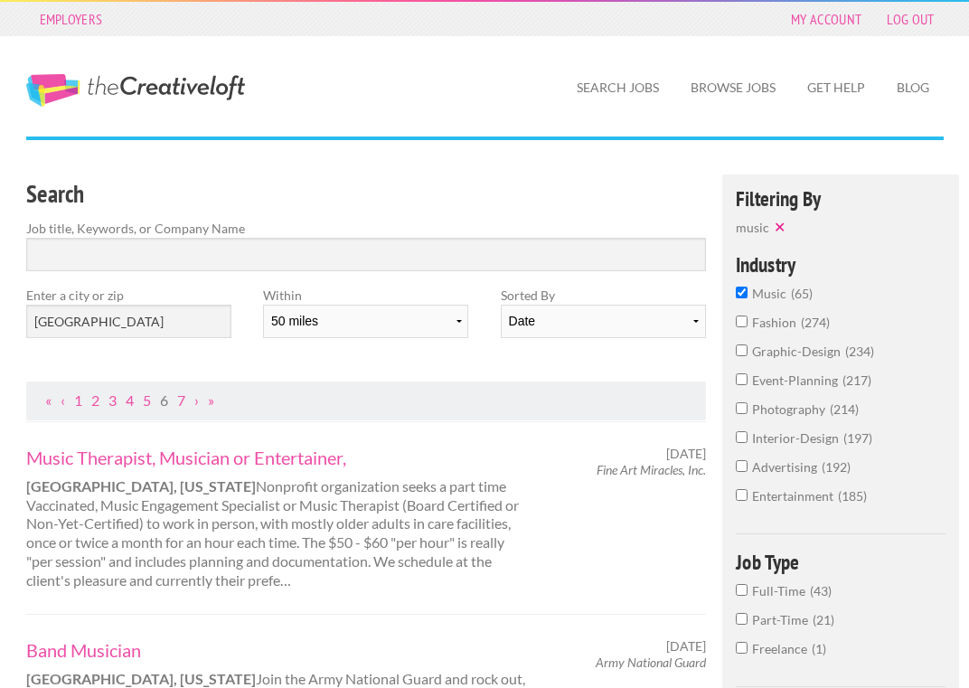
click at [752, 598] on span "Full-Time" at bounding box center [781, 590] width 58 height 15
click at [747, 596] on input "Full-Time 43" at bounding box center [742, 590] width 12 height 12
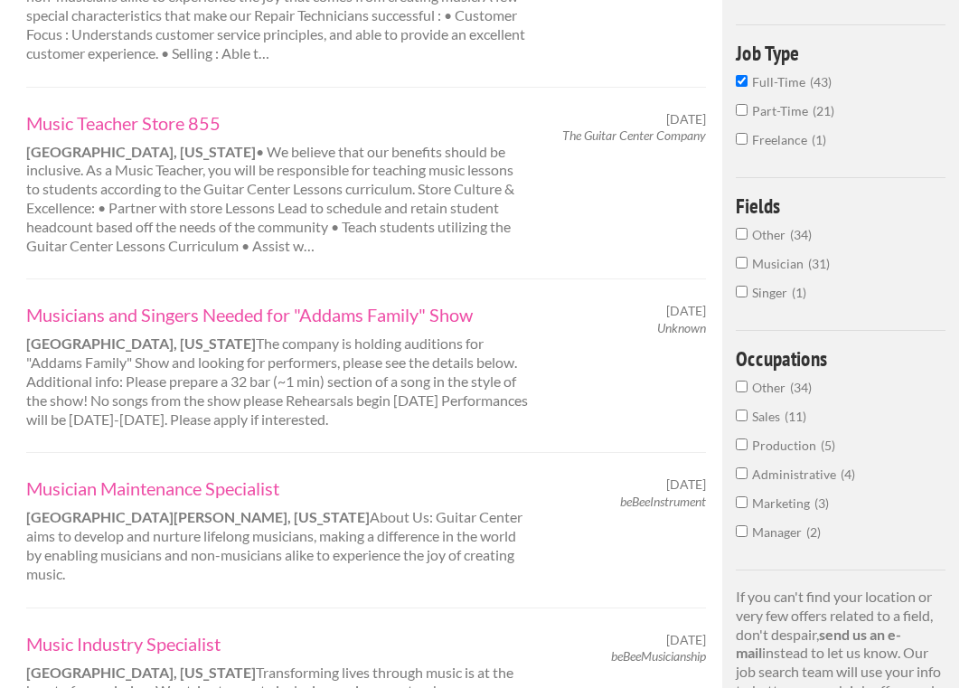
scroll to position [527, 0]
click at [792, 482] on span "Administrative" at bounding box center [796, 473] width 89 height 15
click at [747, 479] on input "Administrative 4" at bounding box center [742, 473] width 12 height 12
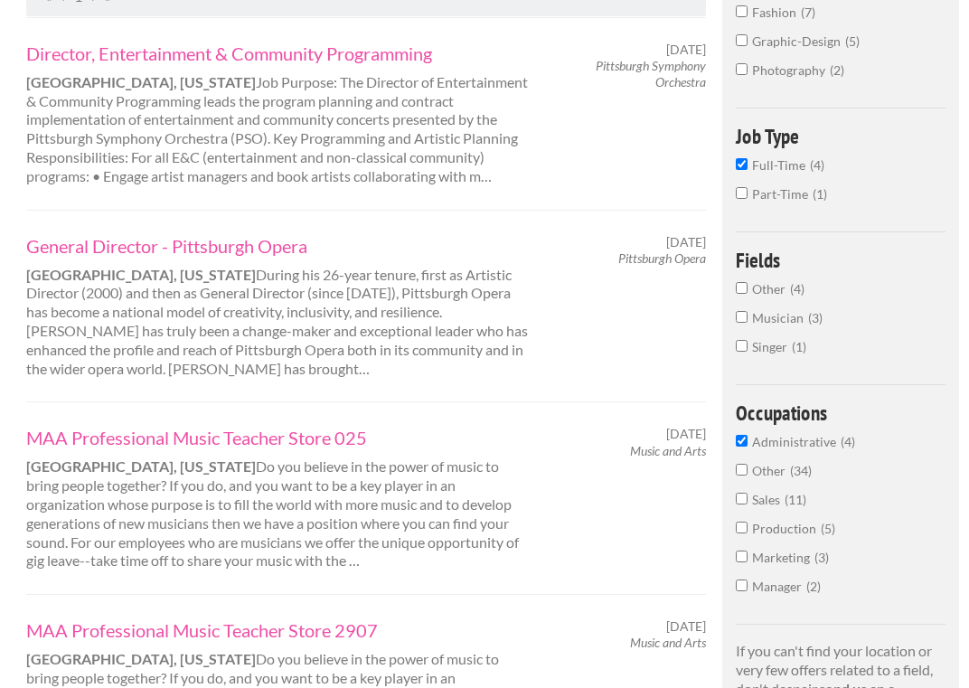
scroll to position [426, 0]
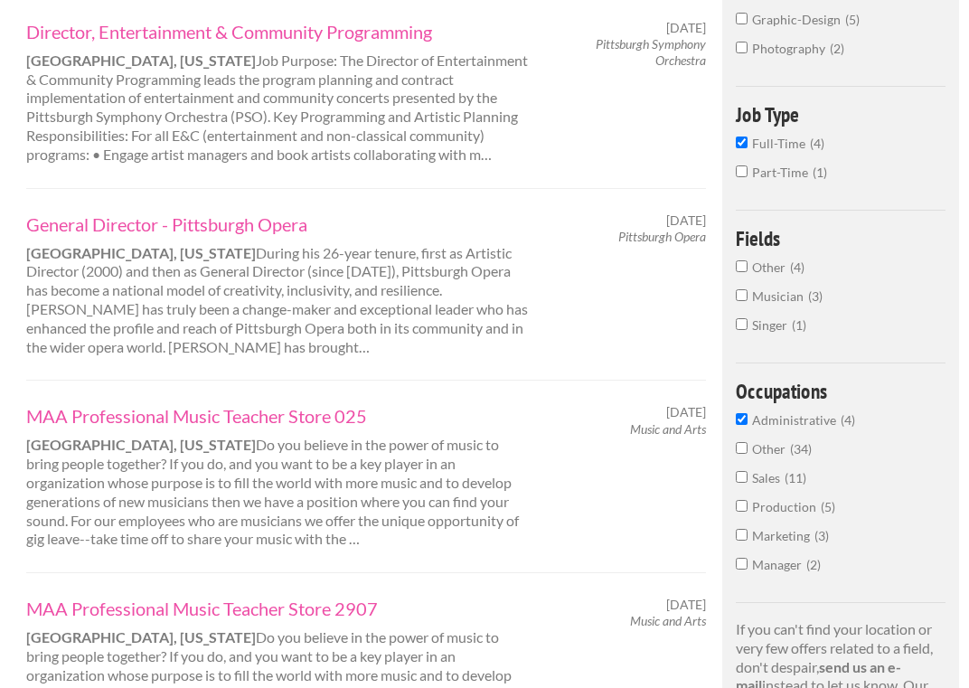
click at [770, 428] on span "Administrative" at bounding box center [796, 419] width 89 height 15
click at [747, 425] on input "Administrative 4" at bounding box center [742, 419] width 12 height 12
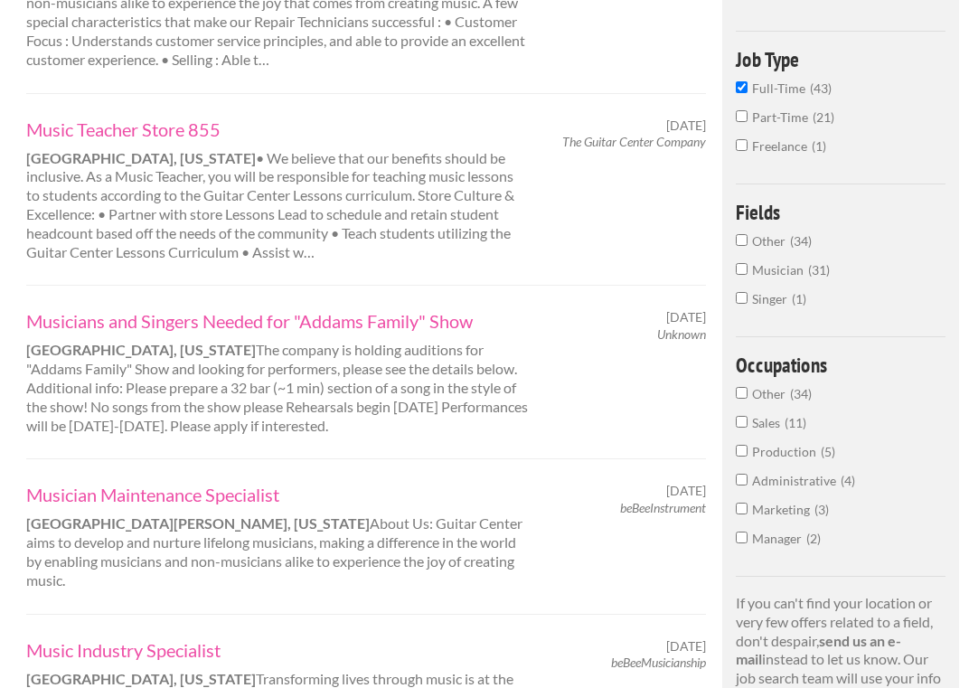
scroll to position [525, 0]
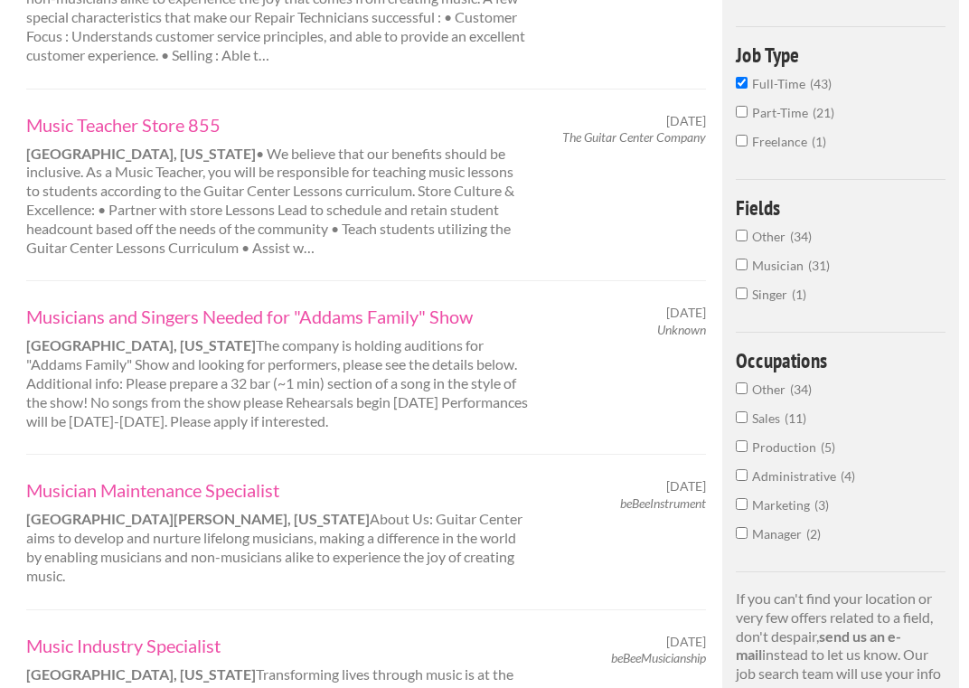
click at [787, 541] on span "Manager" at bounding box center [779, 533] width 54 height 15
click at [747, 539] on input "Manager 2" at bounding box center [742, 533] width 12 height 12
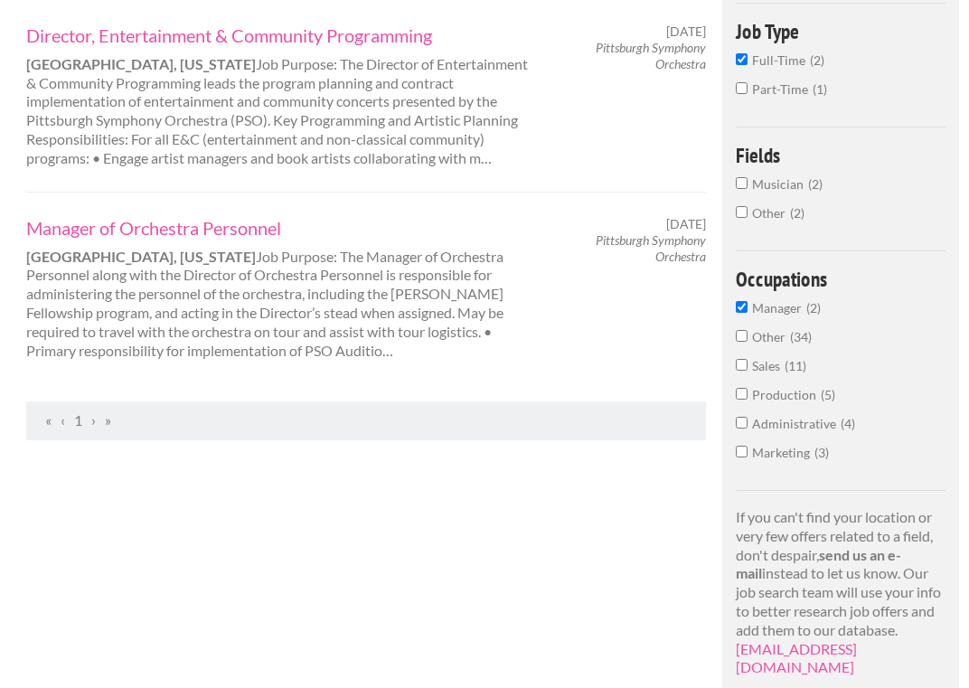
scroll to position [398, 0]
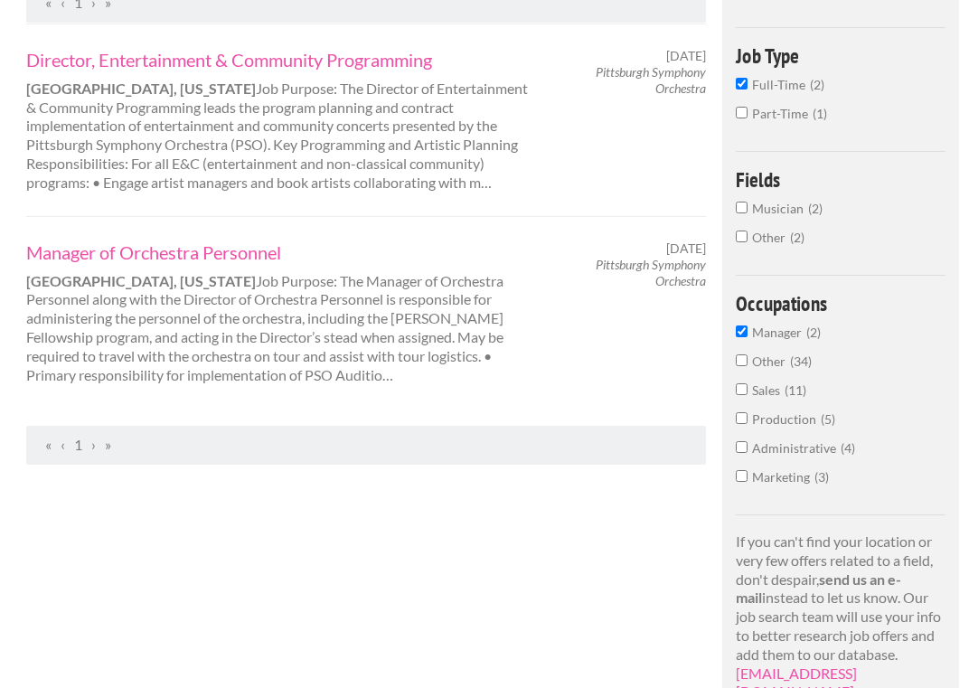
click at [769, 340] on span "Manager" at bounding box center [779, 331] width 54 height 15
click at [747, 337] on input "Manager 2" at bounding box center [742, 331] width 12 height 12
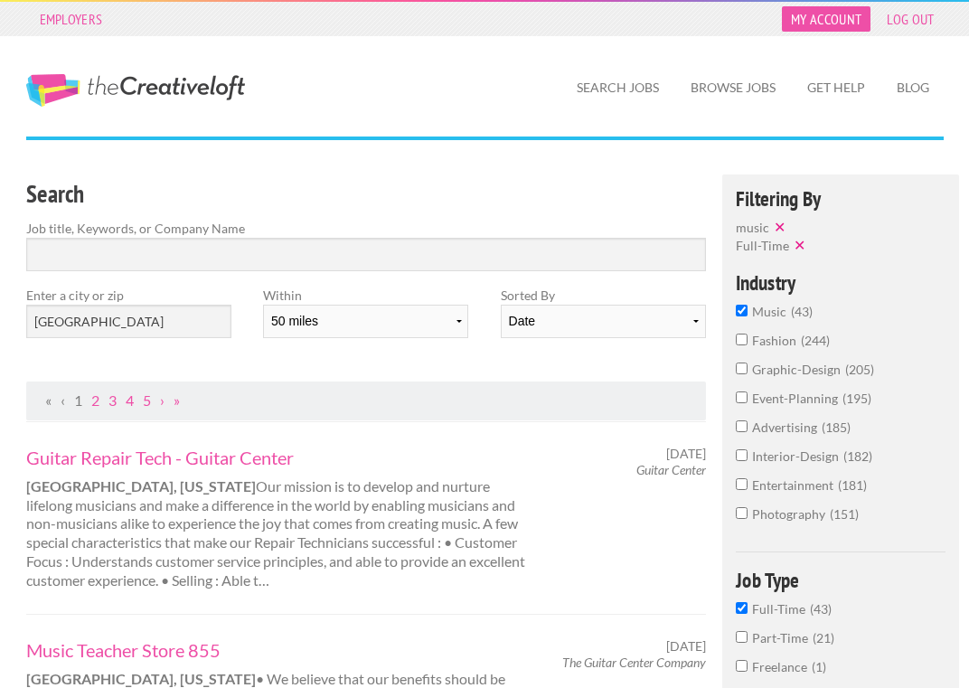
click at [832, 15] on link "My Account" at bounding box center [826, 18] width 89 height 25
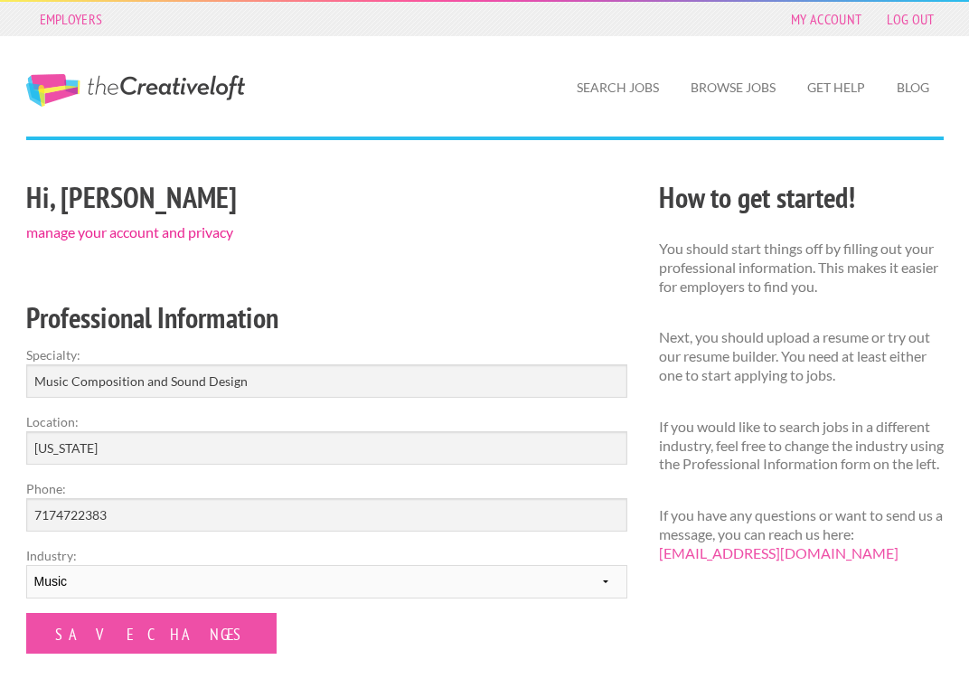
click at [220, 237] on link "manage your account and privacy" at bounding box center [129, 231] width 207 height 17
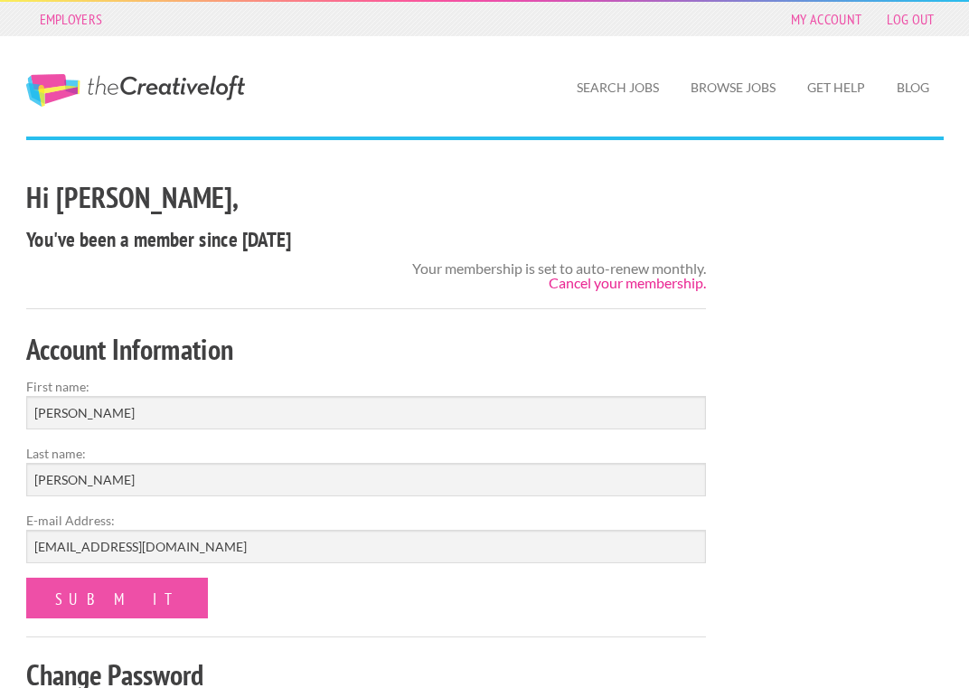
click at [560, 285] on link "Cancel your membership." at bounding box center [627, 282] width 157 height 17
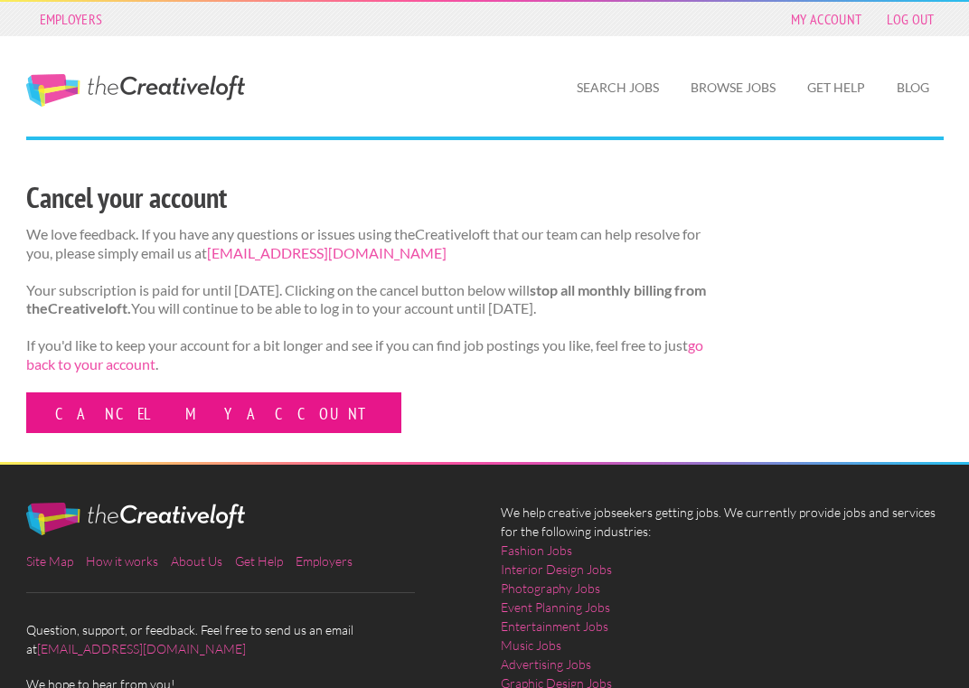
click at [163, 419] on link "Cancel my account" at bounding box center [213, 412] width 375 height 41
